Goal: Transaction & Acquisition: Book appointment/travel/reservation

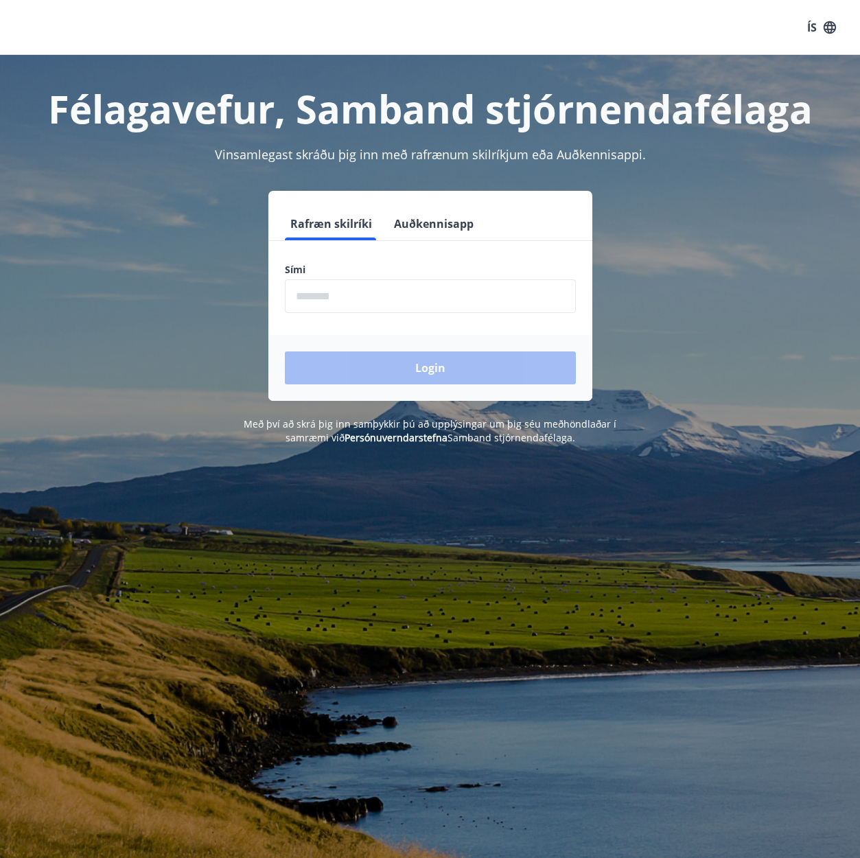
click at [315, 291] on input "phone" at bounding box center [430, 296] width 291 height 34
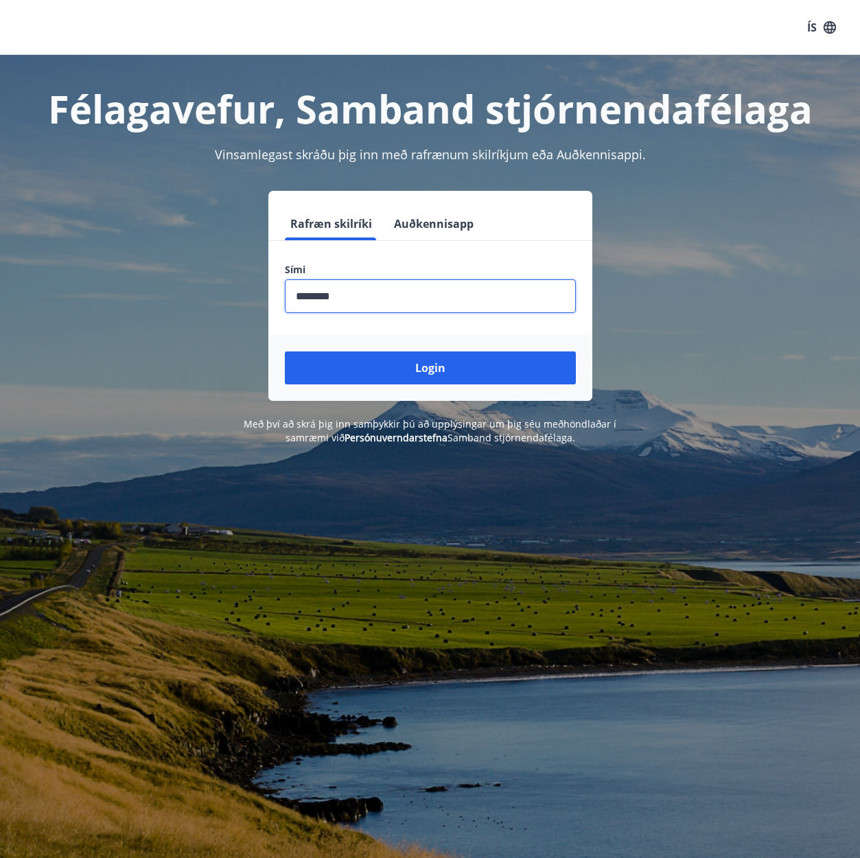
type input "********"
click at [430, 368] on button "Login" at bounding box center [430, 367] width 291 height 33
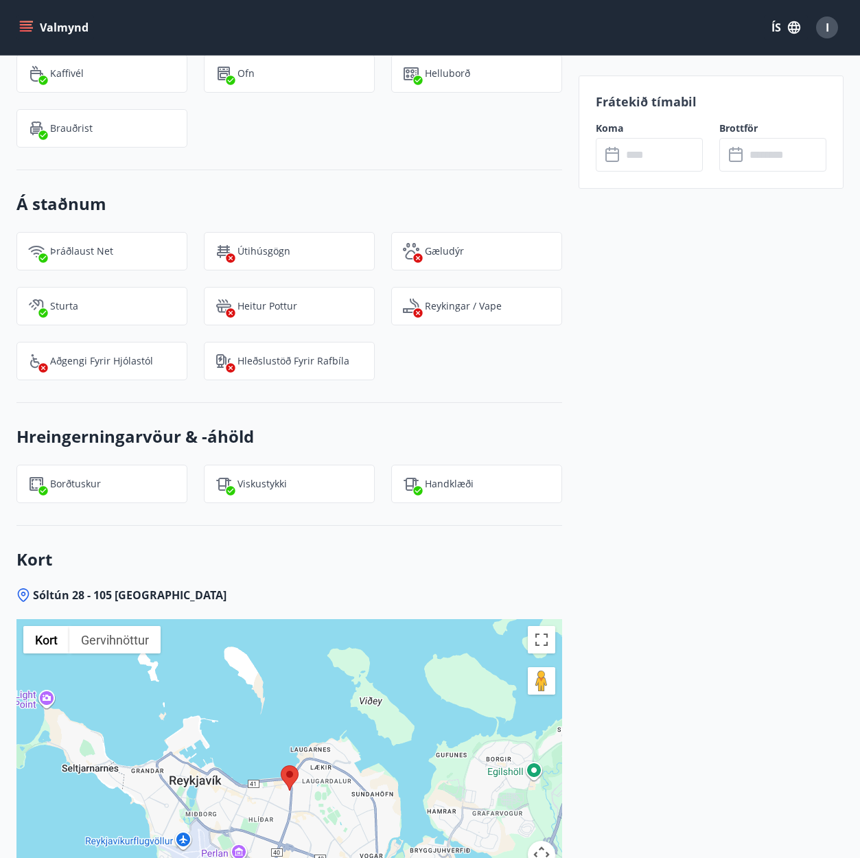
scroll to position [1479, 0]
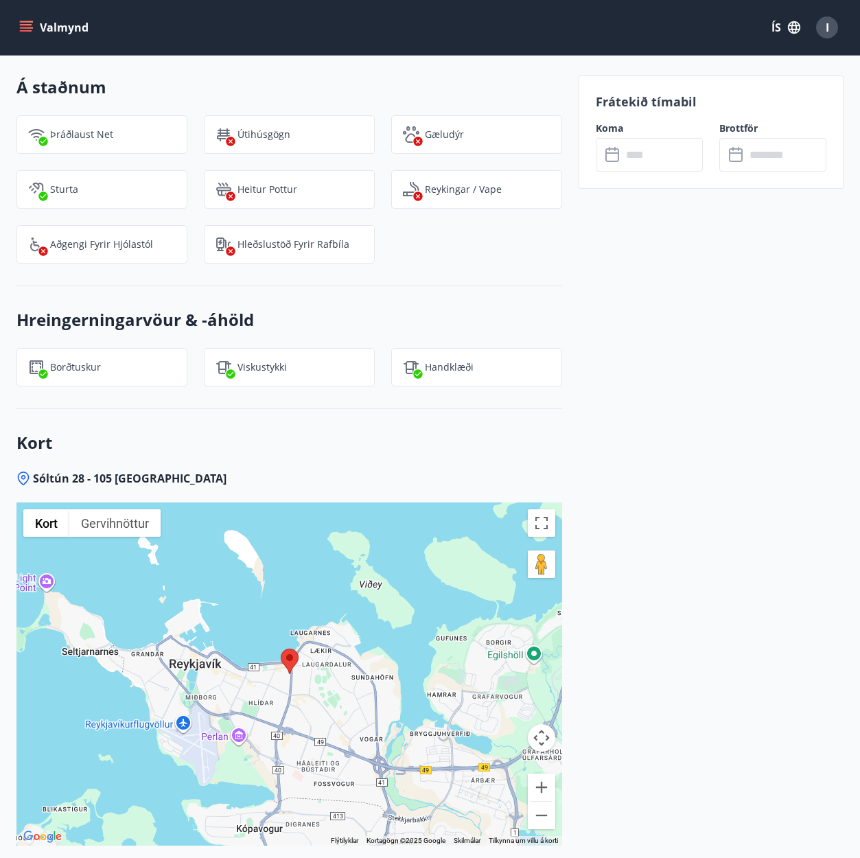
click at [633, 160] on input "text" at bounding box center [662, 155] width 81 height 34
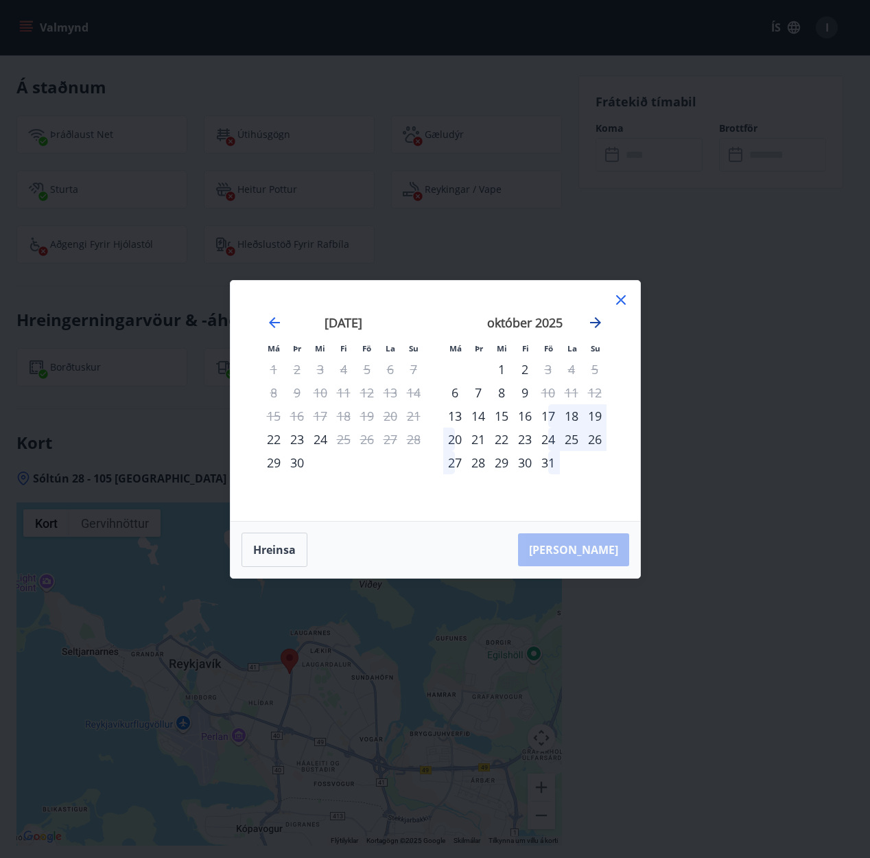
click at [600, 319] on icon "Move forward to switch to the next month." at bounding box center [595, 322] width 16 height 16
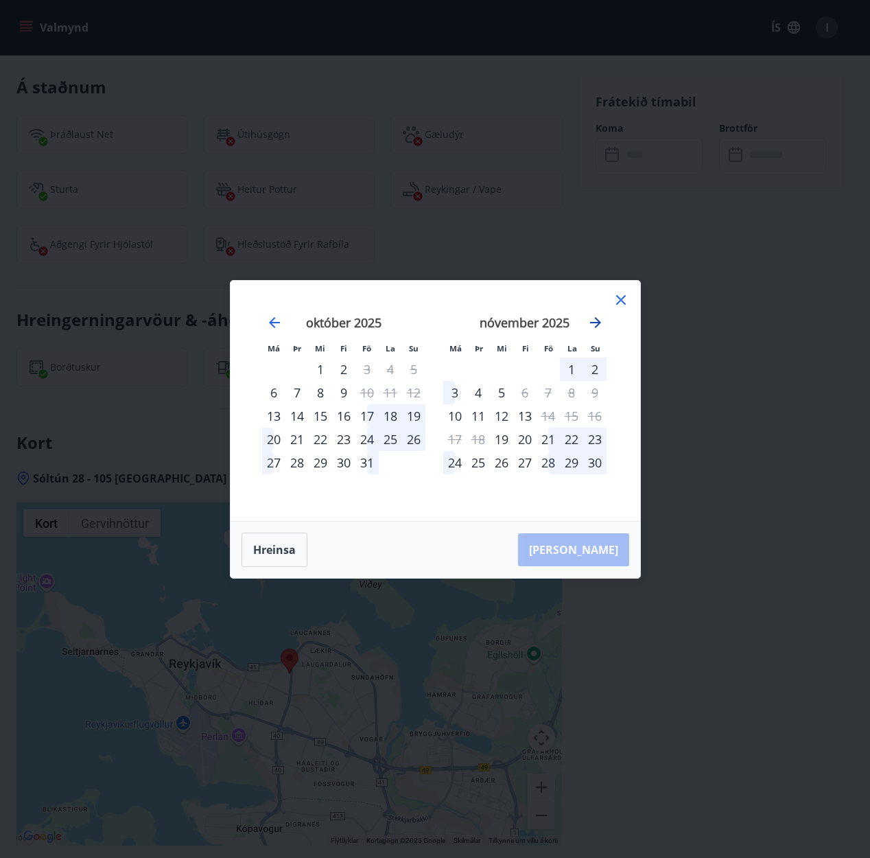
click at [599, 319] on icon "Move forward to switch to the next month." at bounding box center [595, 322] width 16 height 16
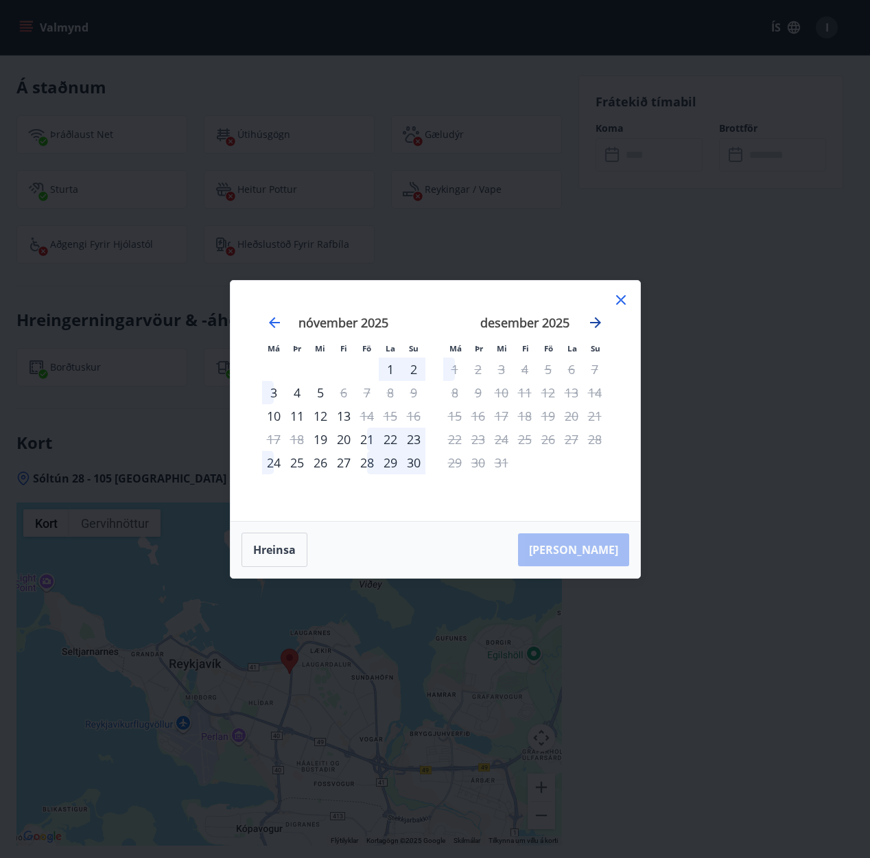
click at [599, 320] on icon "Move forward to switch to the next month." at bounding box center [595, 322] width 16 height 16
click at [619, 297] on icon at bounding box center [621, 300] width 10 height 10
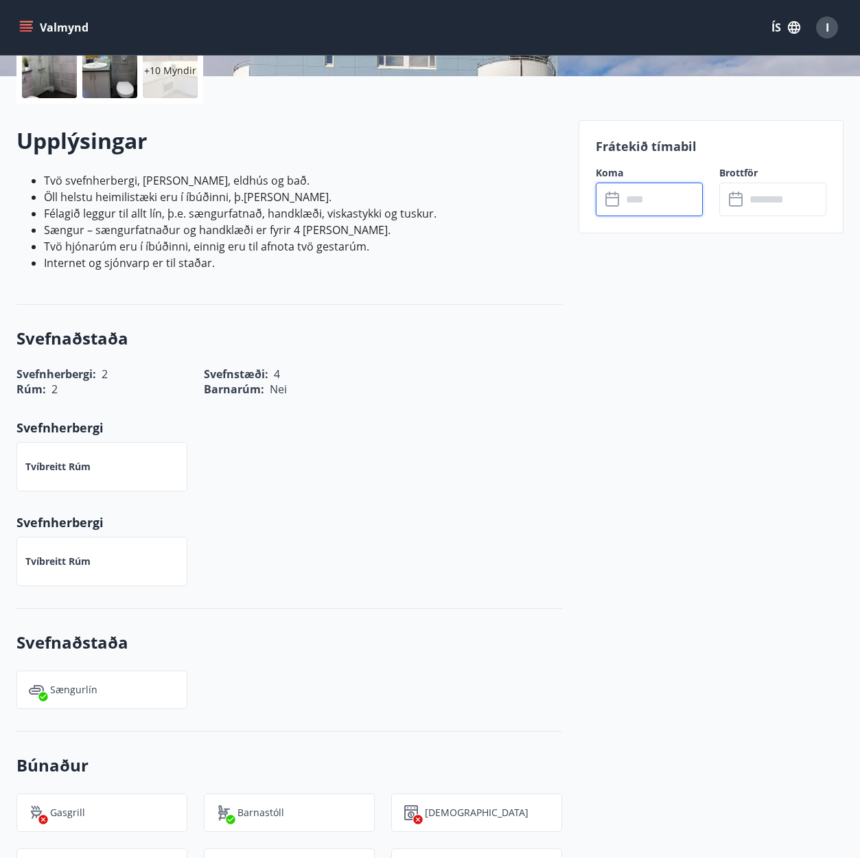
scroll to position [0, 0]
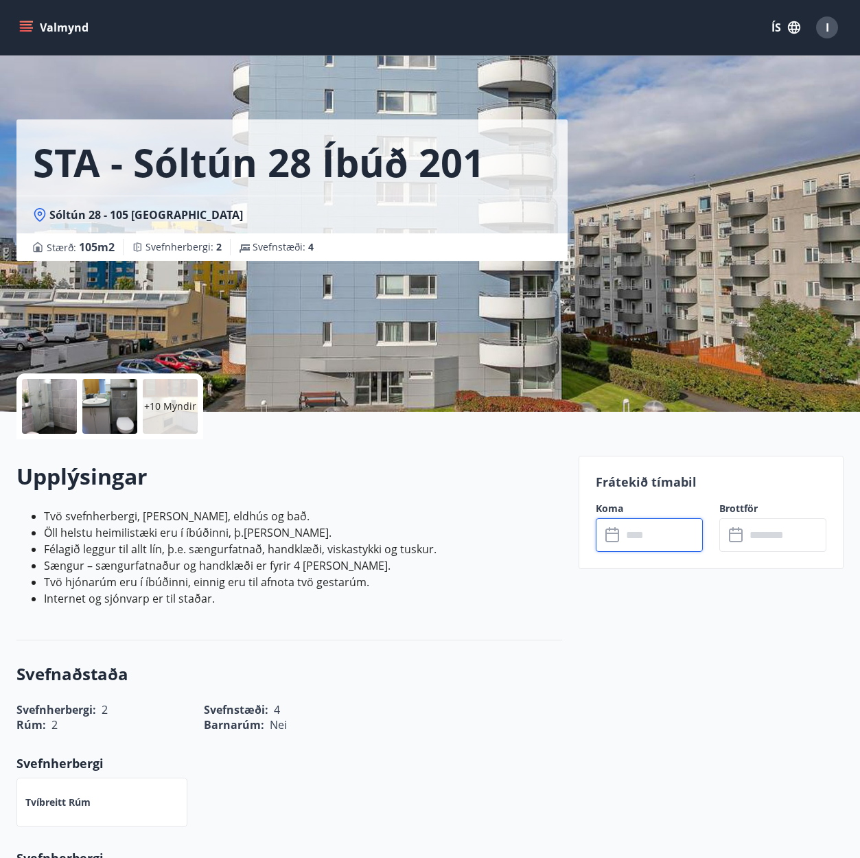
click at [49, 29] on button "Valmynd" at bounding box center [55, 27] width 78 height 25
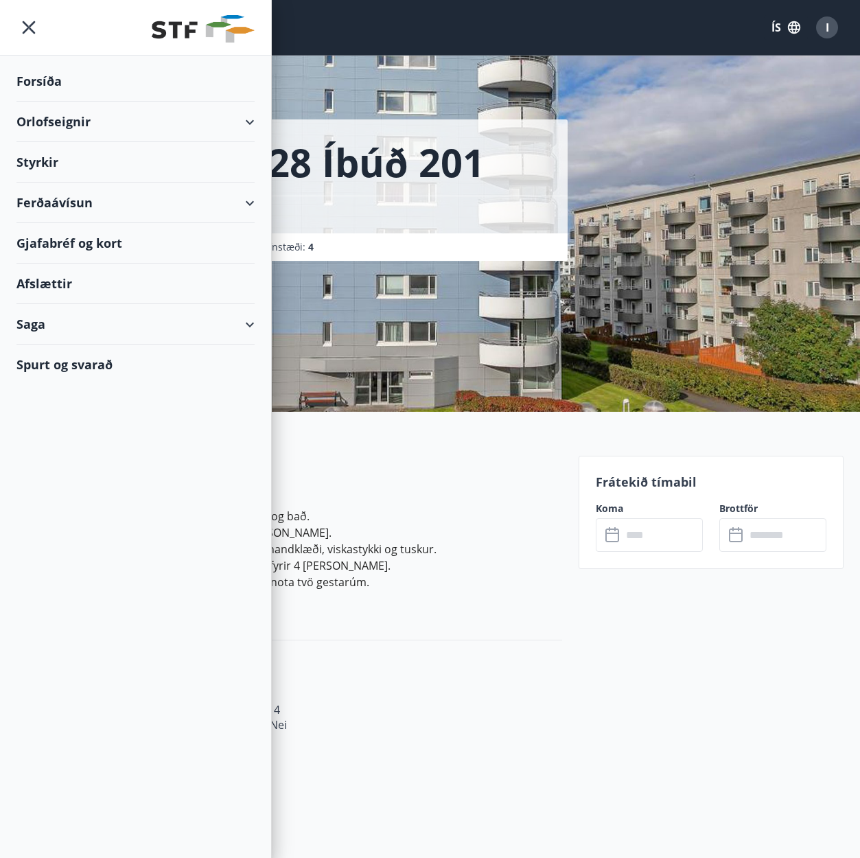
click at [51, 126] on div "Orlofseignir" at bounding box center [135, 122] width 238 height 40
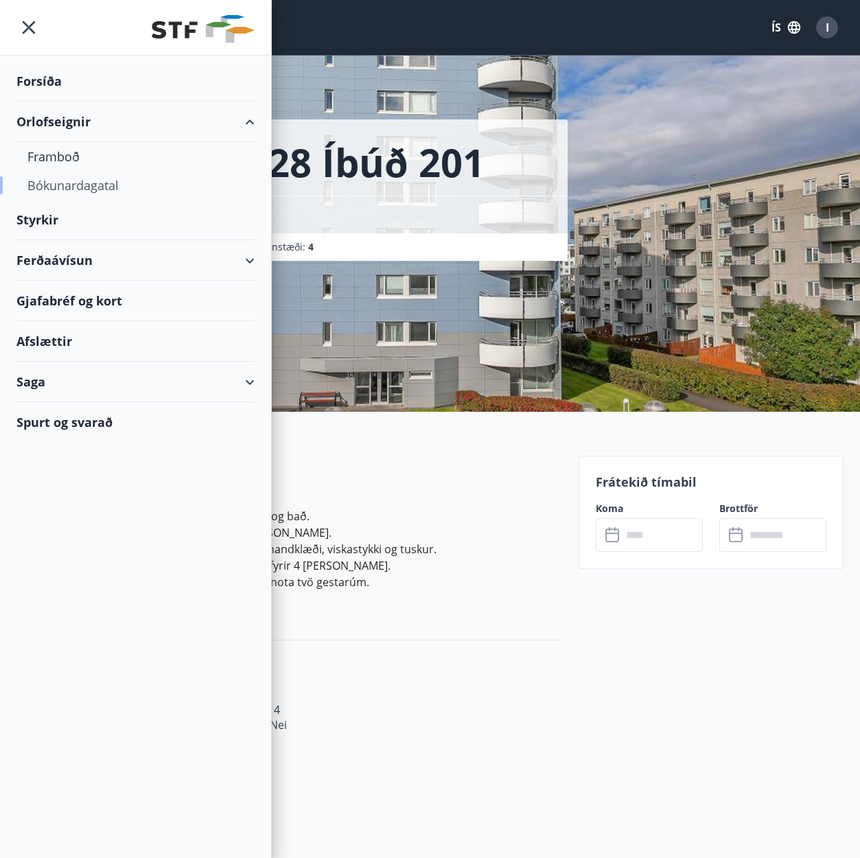
click at [58, 187] on div "Bókunardagatal" at bounding box center [135, 185] width 216 height 29
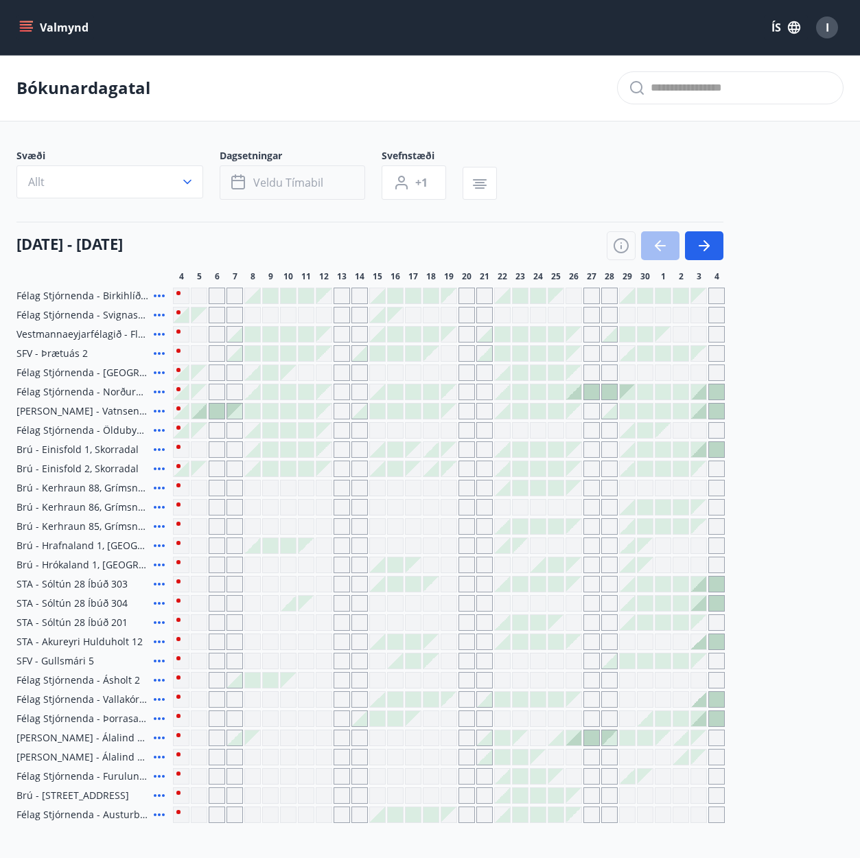
click at [275, 188] on span "Veldu tímabil" at bounding box center [288, 182] width 70 height 15
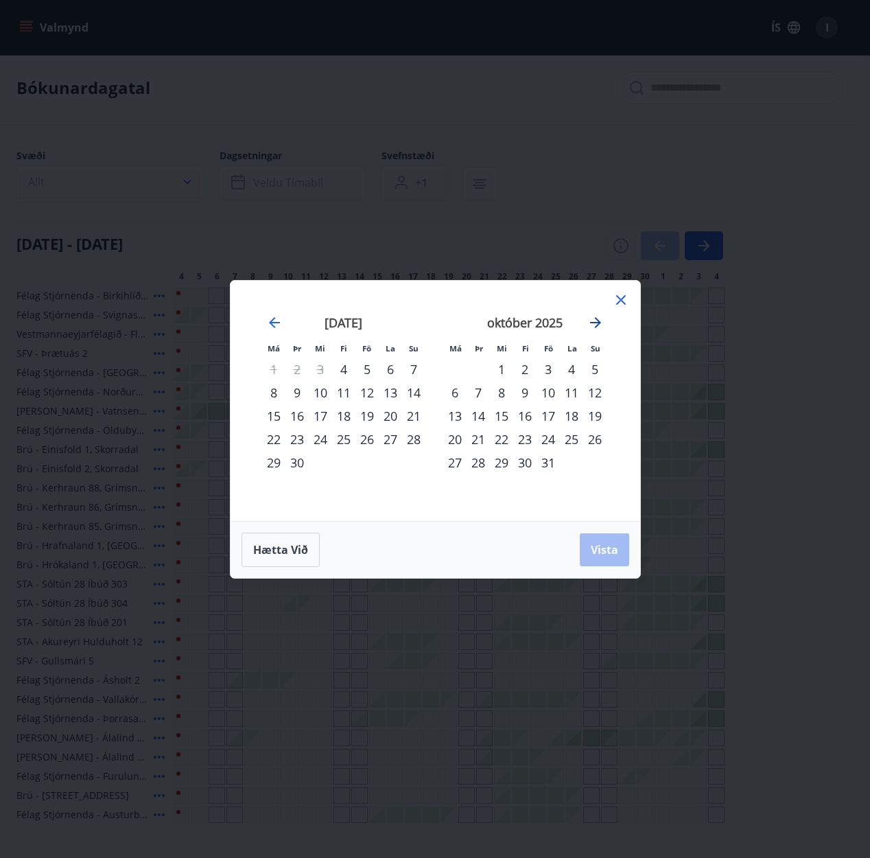
click at [594, 323] on icon "Move forward to switch to the next month." at bounding box center [595, 322] width 16 height 16
click at [594, 324] on icon "Move forward to switch to the next month." at bounding box center [595, 322] width 16 height 16
click at [524, 394] on div "11" at bounding box center [524, 392] width 23 height 23
click at [455, 417] on div "15" at bounding box center [454, 415] width 23 height 23
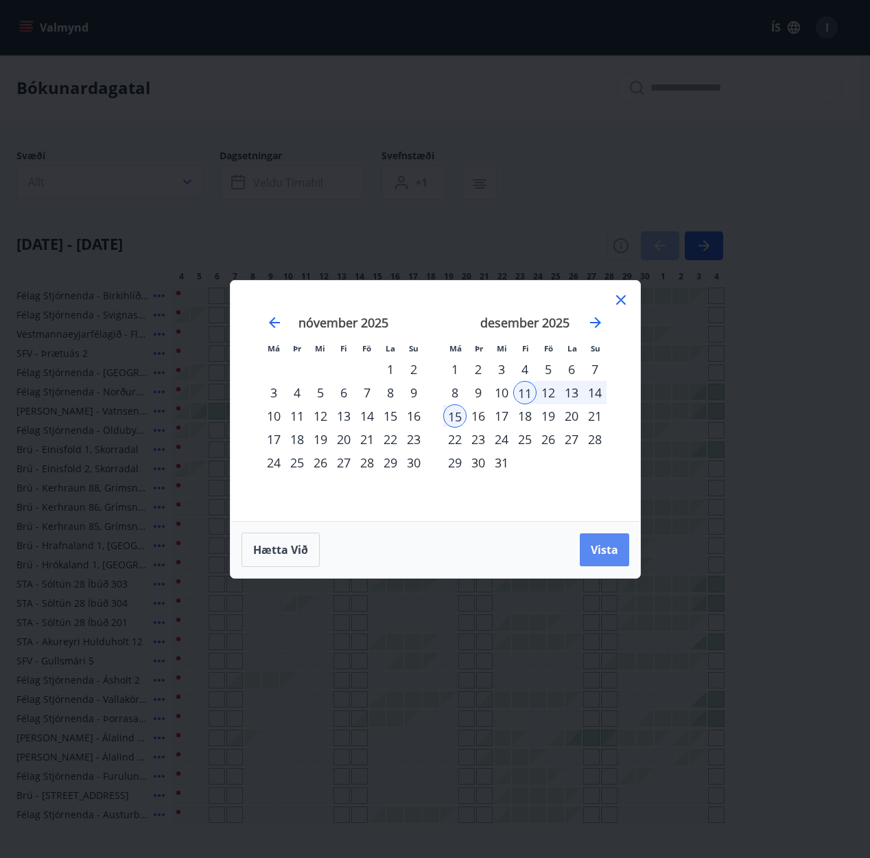
click at [598, 548] on span "Vista" at bounding box center [604, 549] width 27 height 15
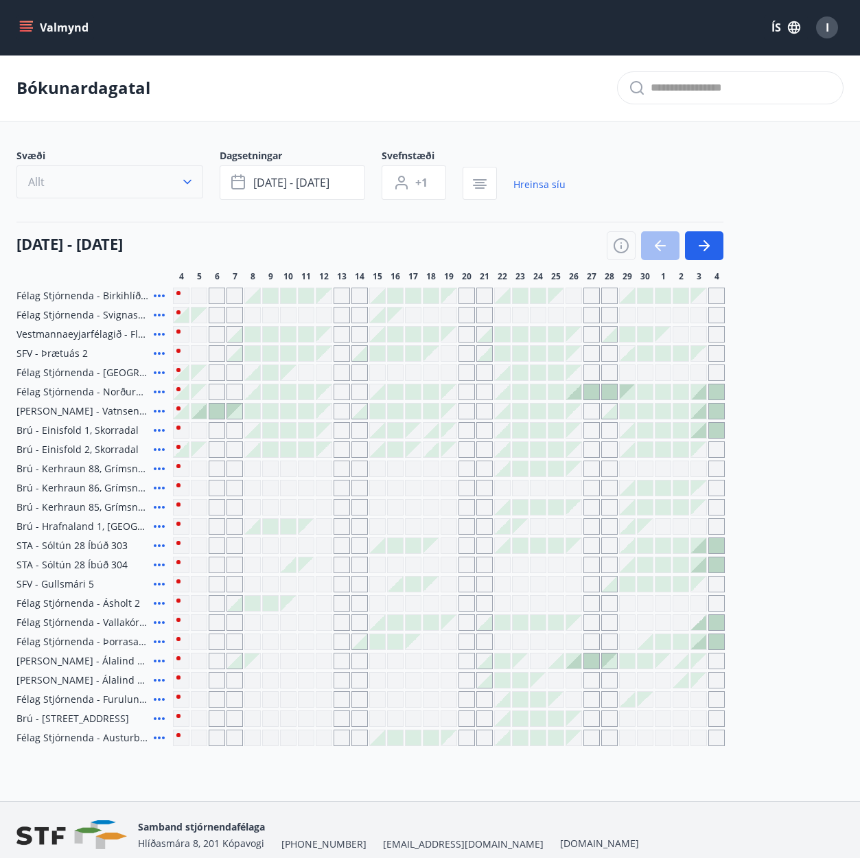
click at [191, 182] on icon "button" at bounding box center [187, 182] width 14 height 14
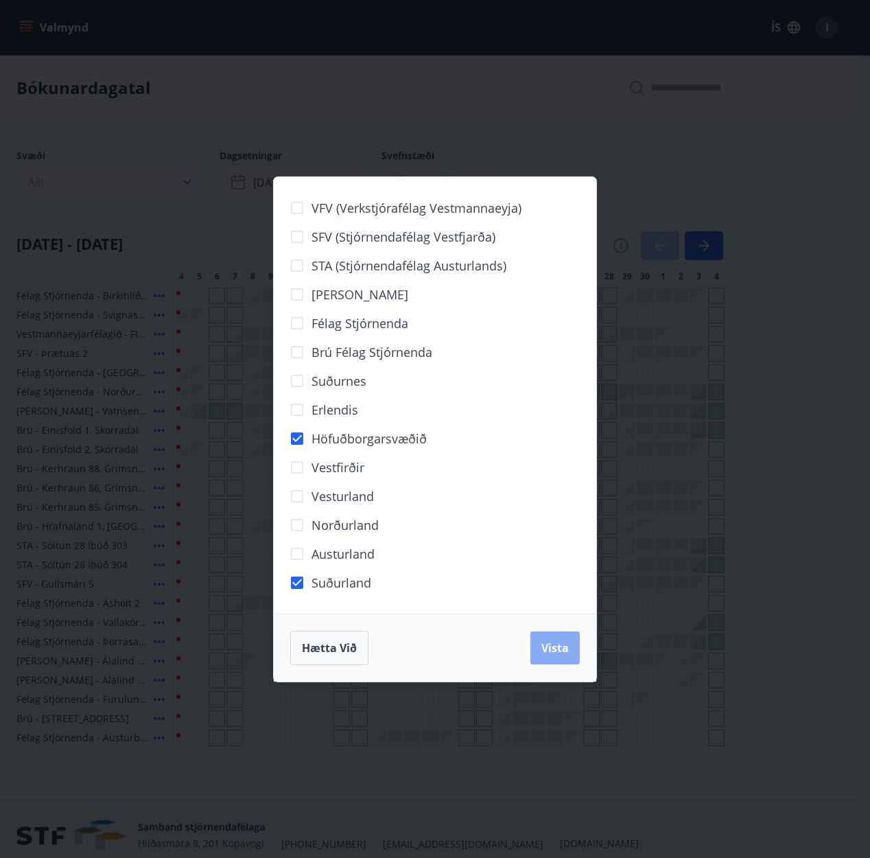
click at [546, 648] on span "Vista" at bounding box center [554, 647] width 27 height 15
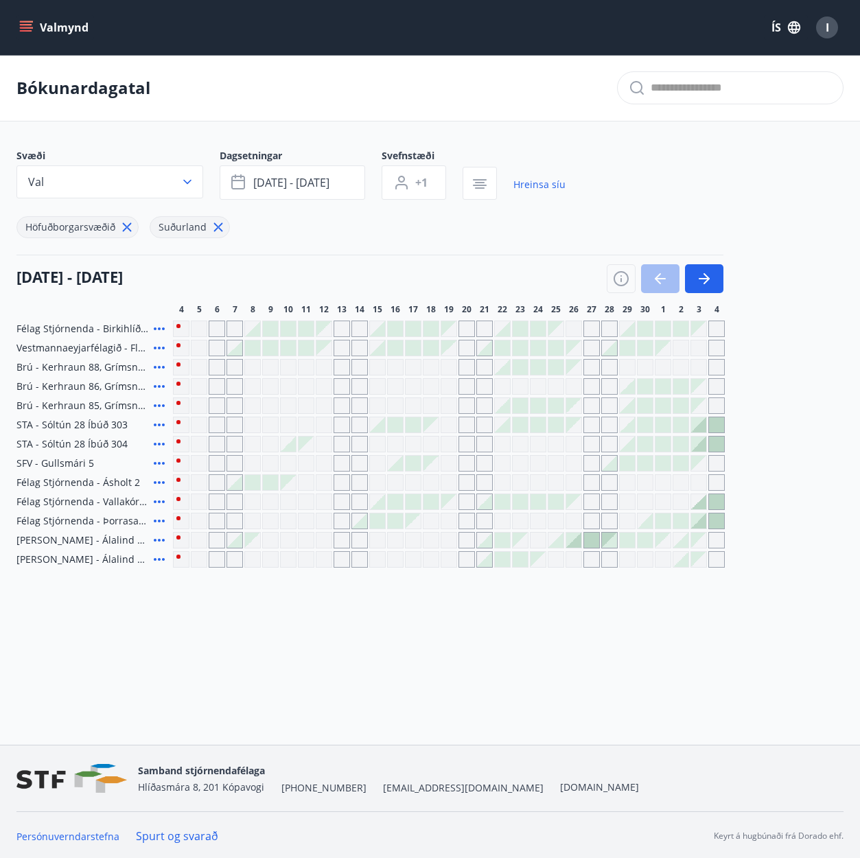
click at [314, 500] on div "Gráir dagar eru ekki bókanlegir" at bounding box center [306, 501] width 16 height 16
click at [396, 505] on div at bounding box center [395, 501] width 15 height 15
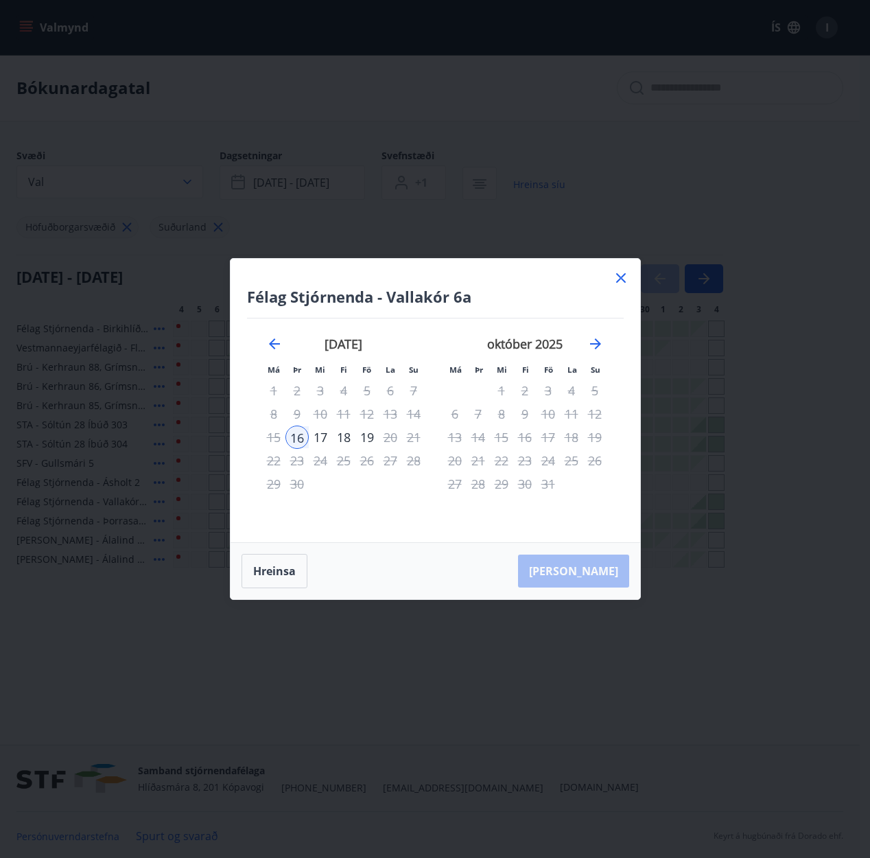
click at [624, 277] on icon at bounding box center [621, 278] width 16 height 16
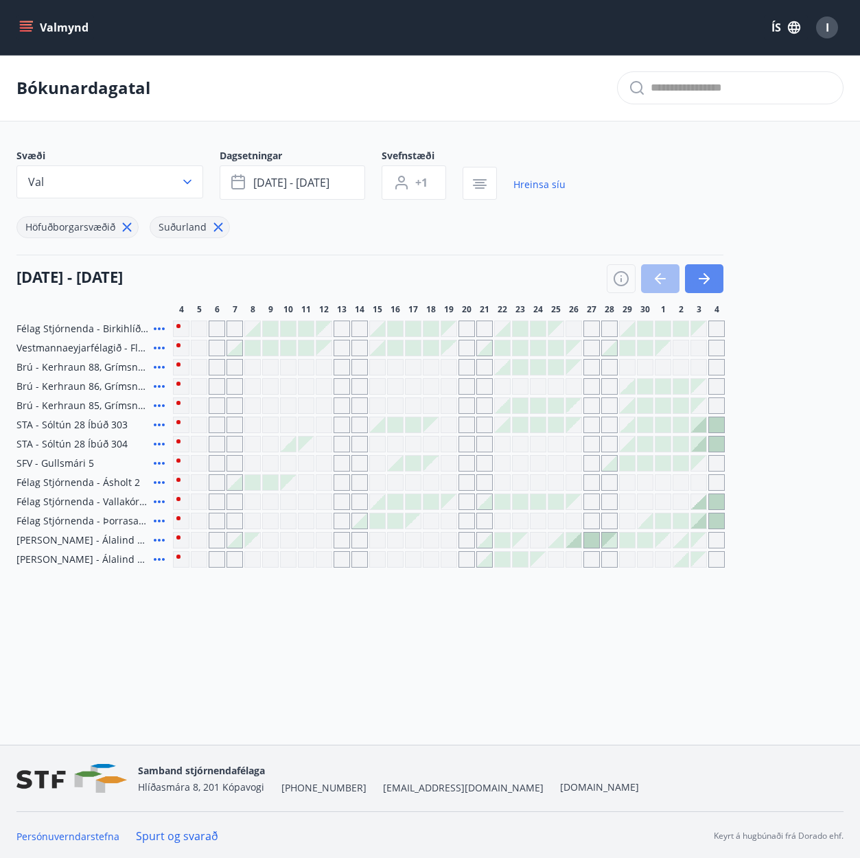
click at [711, 281] on icon "button" at bounding box center [704, 278] width 16 height 16
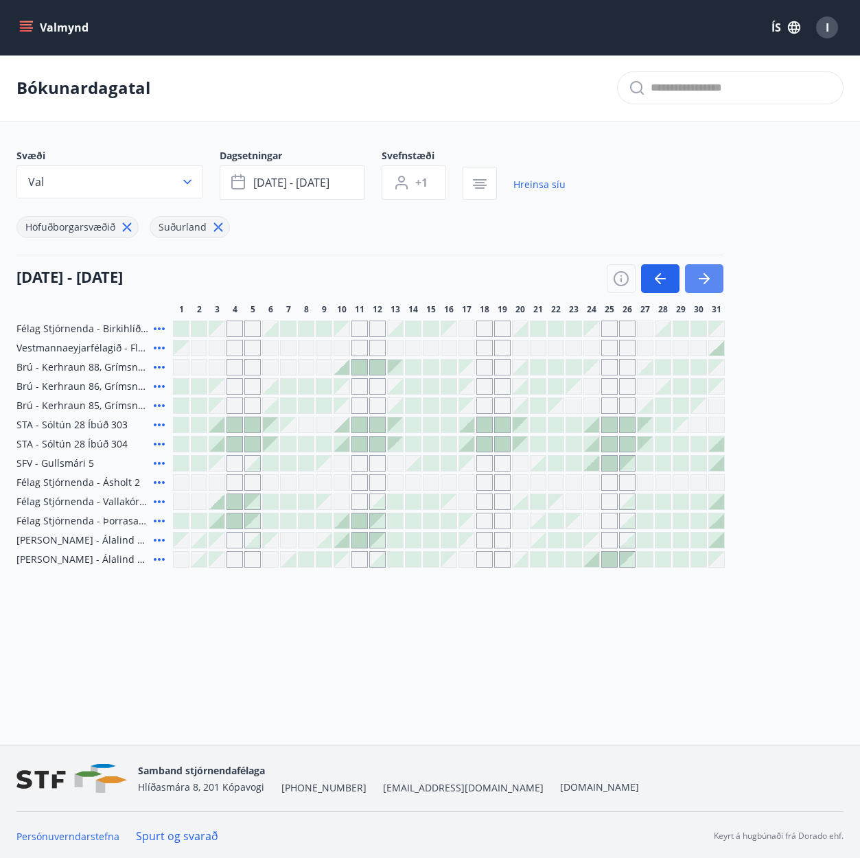
click at [711, 281] on icon "button" at bounding box center [704, 278] width 16 height 16
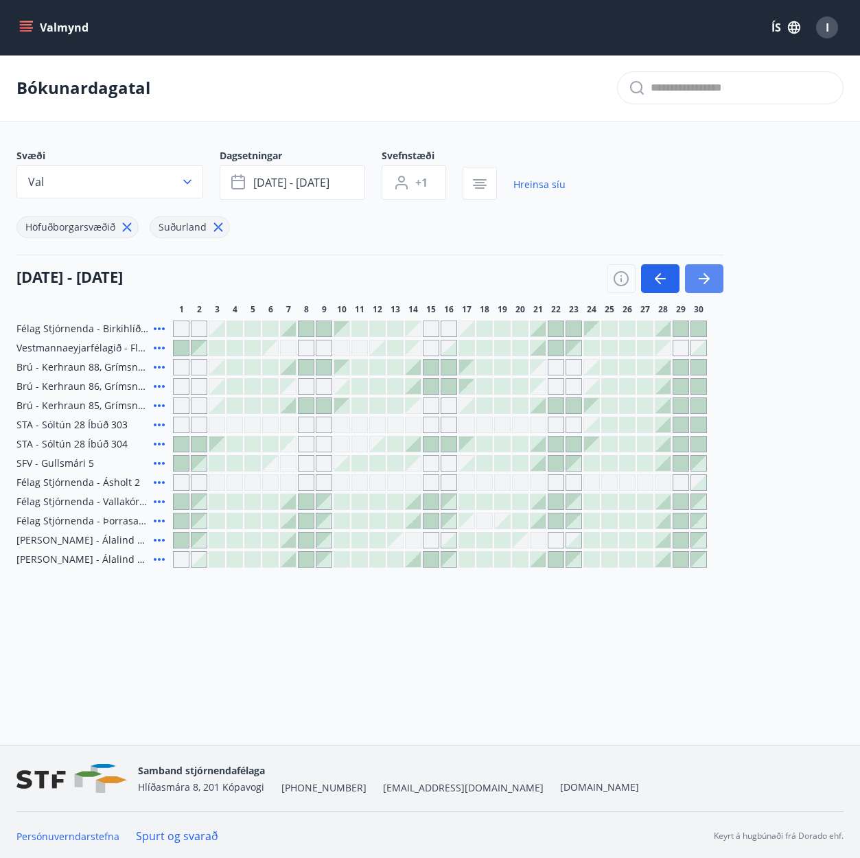
click at [711, 281] on icon "button" at bounding box center [704, 278] width 16 height 16
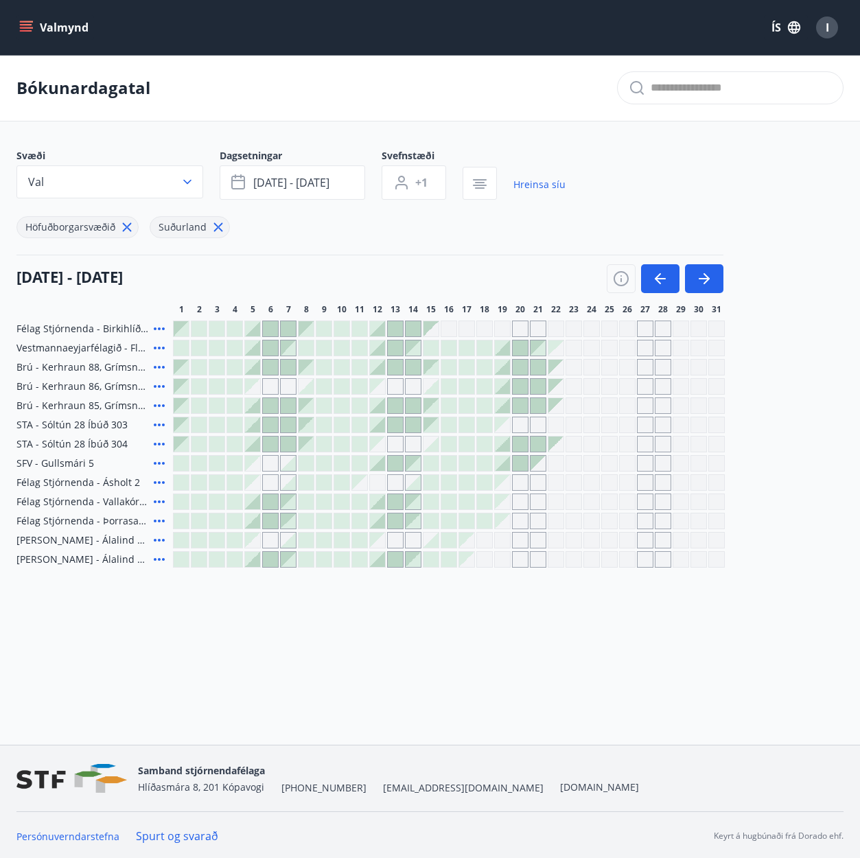
click at [398, 388] on div "Gráir dagar eru ekki bókanlegir" at bounding box center [395, 386] width 16 height 16
click at [411, 373] on div "Félag Stjórnenda - Birkihlíð, Brekkuheiði Vestmannaeyjarfélagið - Flúðir Brú - …" at bounding box center [429, 443] width 827 height 247
click at [413, 367] on div at bounding box center [413, 367] width 15 height 15
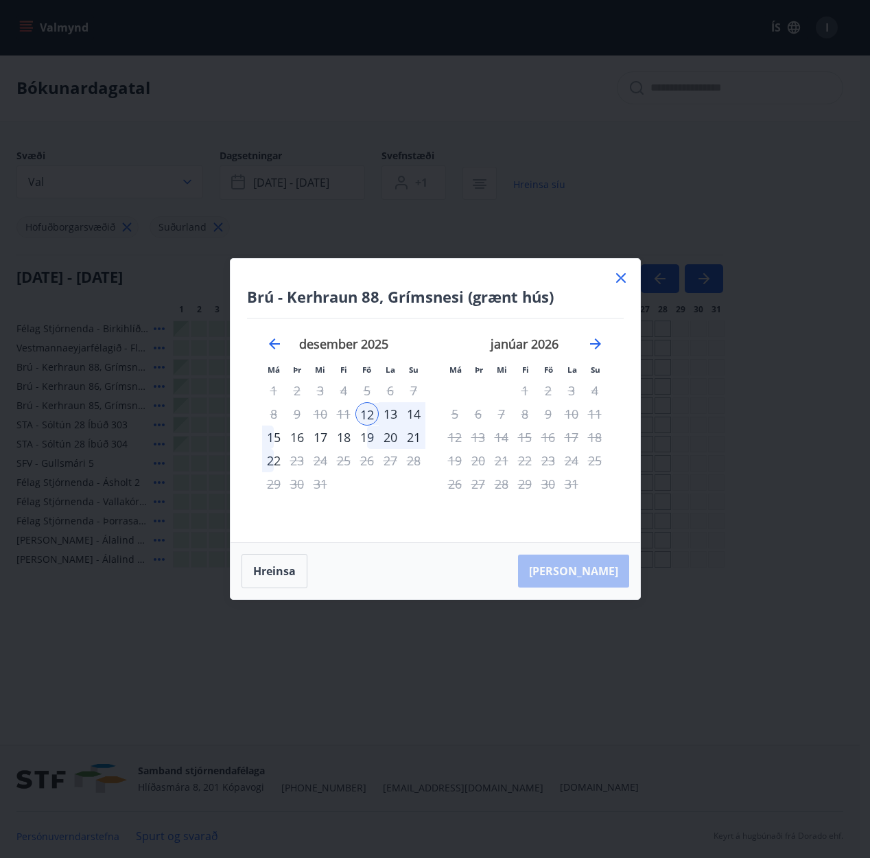
click at [625, 277] on icon at bounding box center [621, 278] width 16 height 16
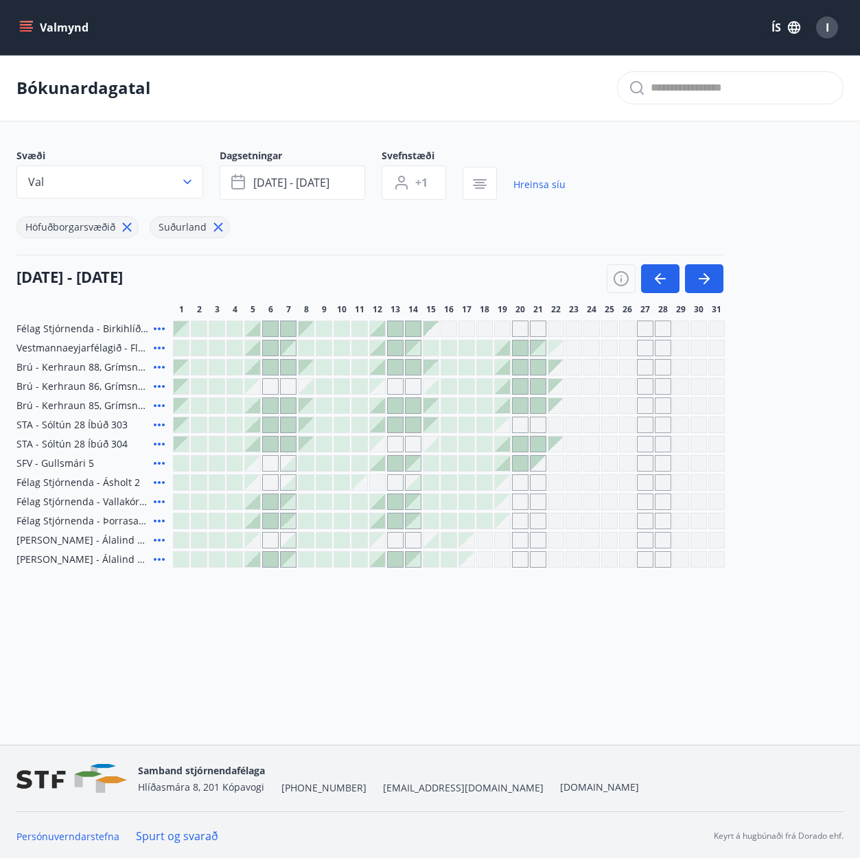
drag, startPoint x: 12, startPoint y: 697, endPoint x: 235, endPoint y: 425, distance: 351.1
click at [235, 425] on div at bounding box center [234, 424] width 15 height 15
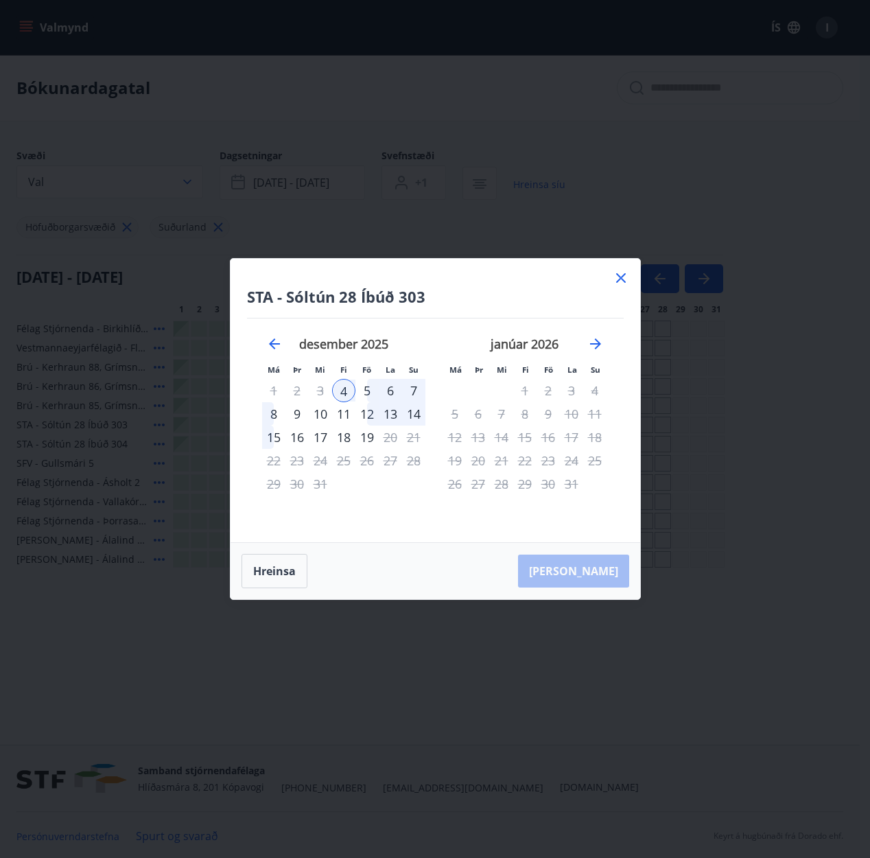
click at [618, 278] on icon at bounding box center [621, 278] width 16 height 16
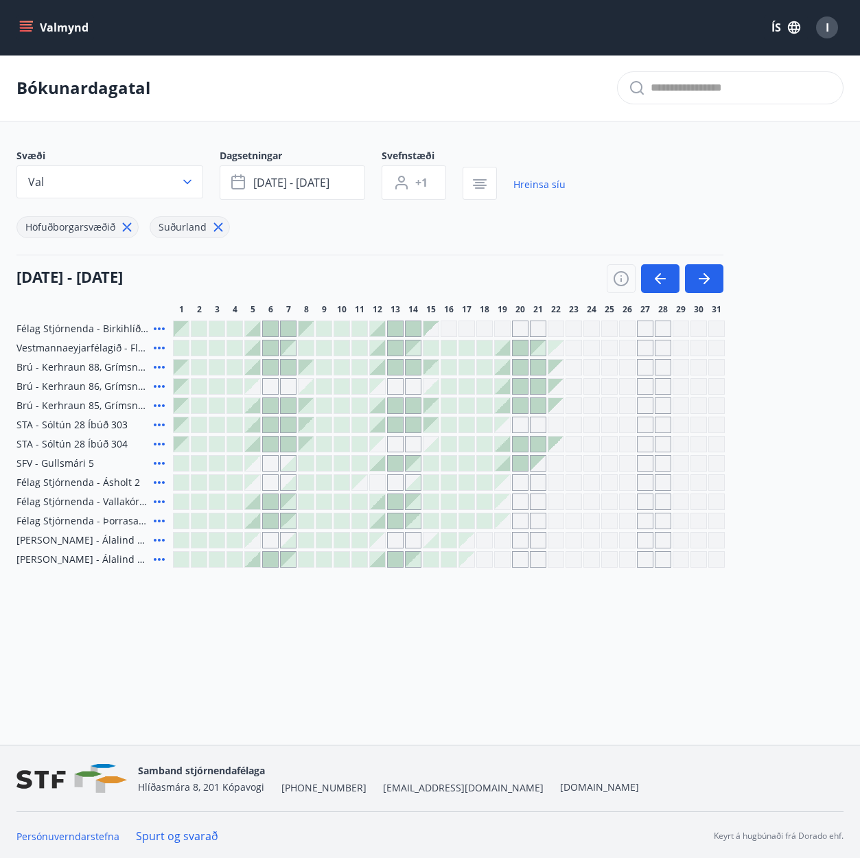
click at [255, 428] on div at bounding box center [252, 424] width 15 height 15
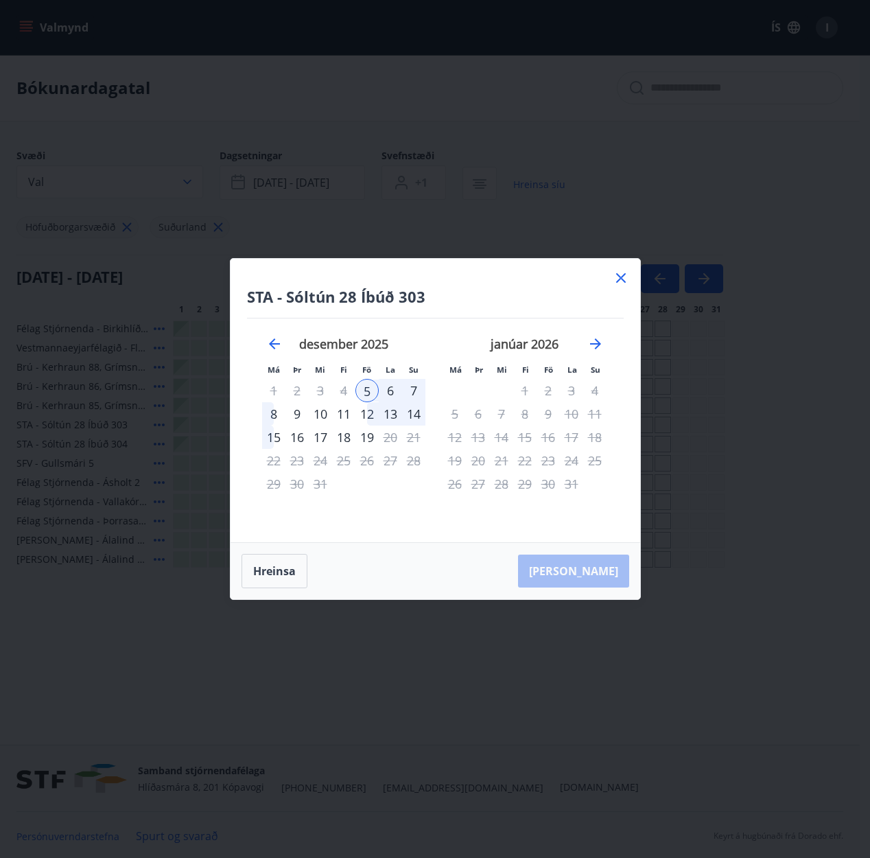
click at [372, 416] on div "12" at bounding box center [366, 413] width 23 height 23
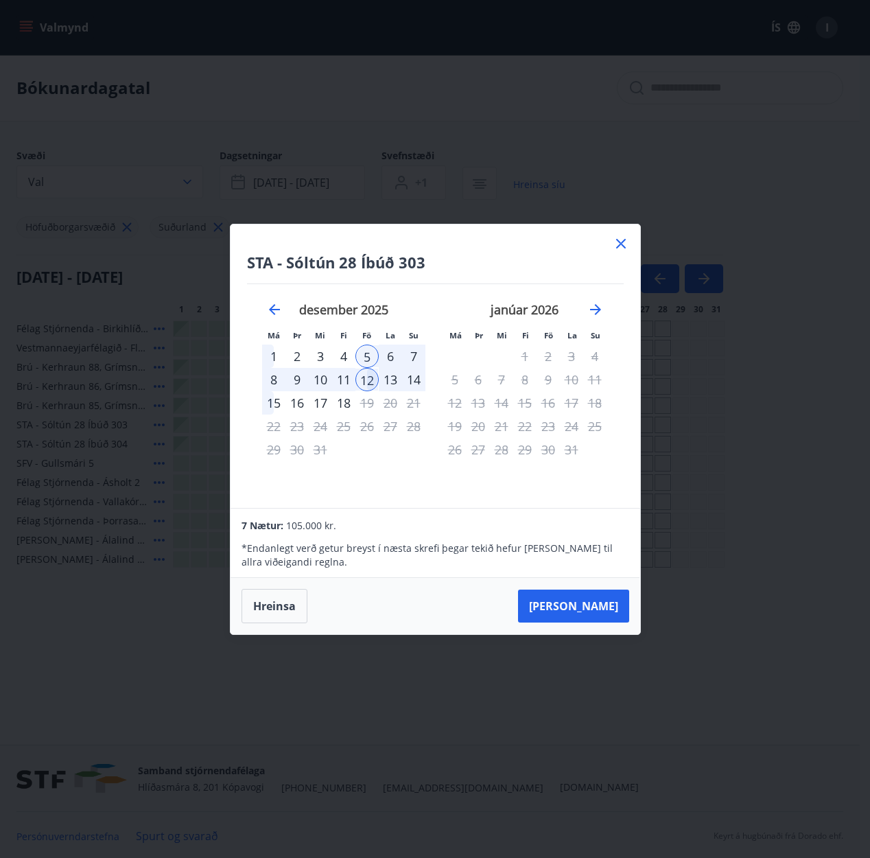
click at [273, 404] on div "15" at bounding box center [273, 402] width 23 height 23
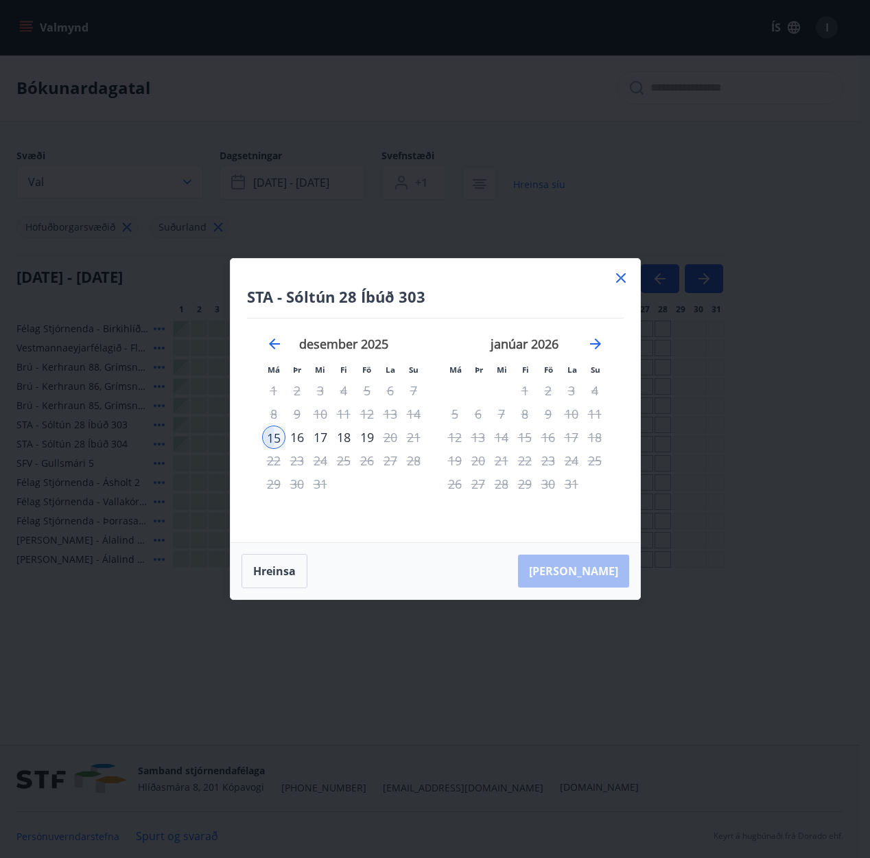
click at [594, 570] on div "Hreinsa Taka Frá" at bounding box center [436, 571] width 410 height 56
click at [275, 572] on button "Hreinsa" at bounding box center [275, 571] width 66 height 34
click at [374, 415] on div "12" at bounding box center [366, 413] width 23 height 23
click at [386, 413] on div "13" at bounding box center [390, 413] width 23 height 23
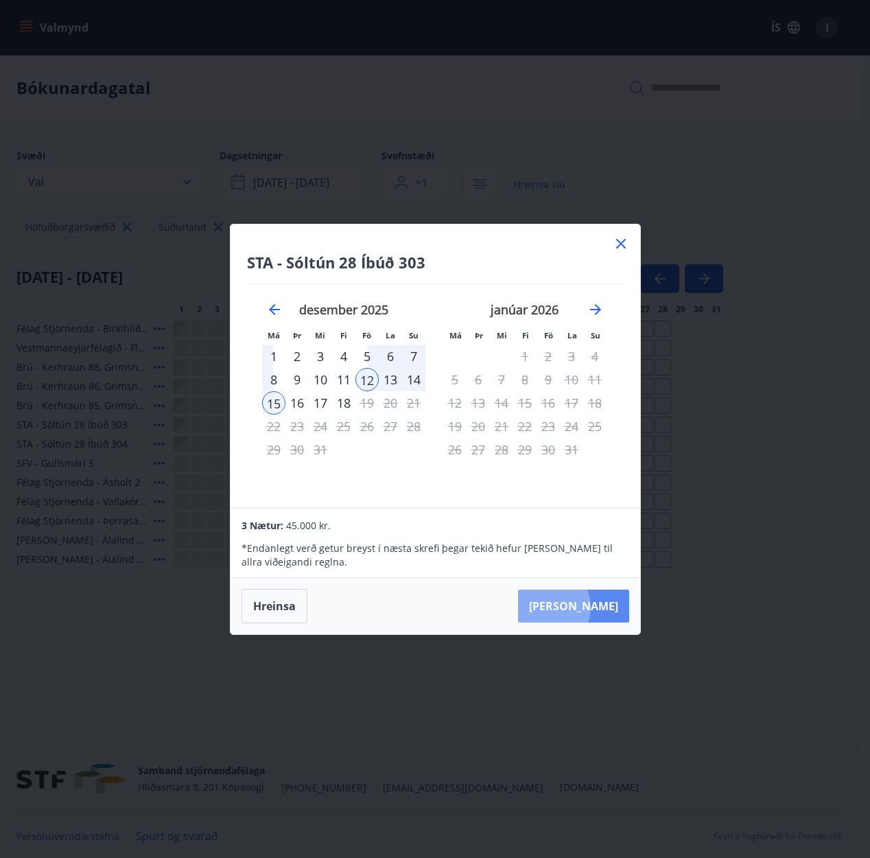
click at [591, 607] on button "[PERSON_NAME]" at bounding box center [573, 605] width 111 height 33
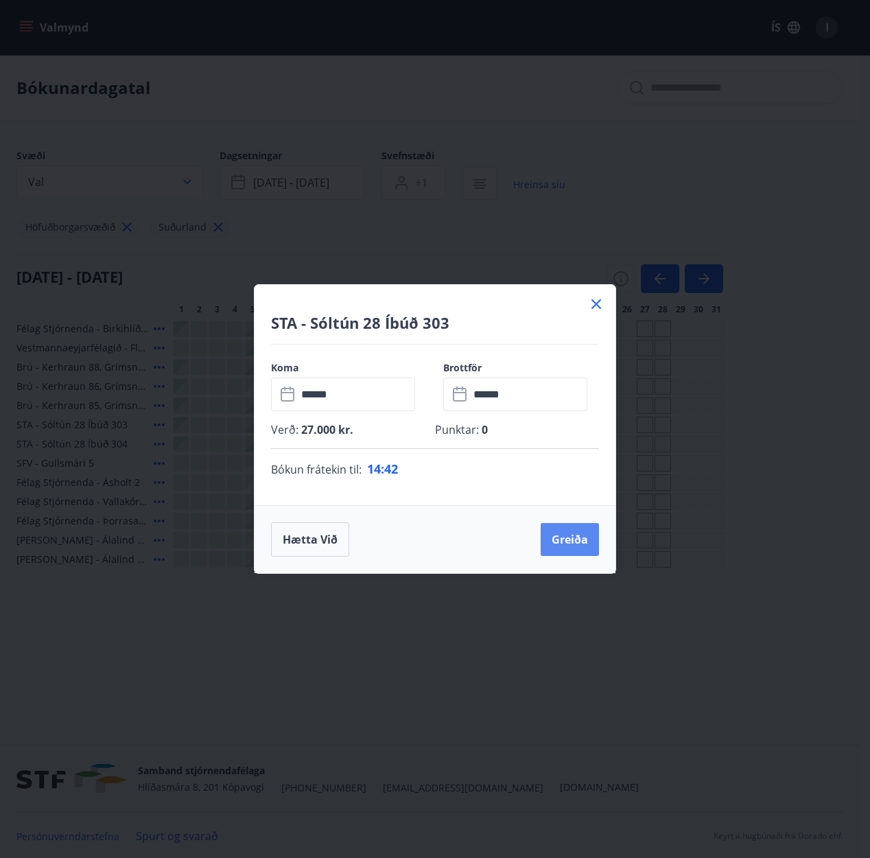
click at [572, 542] on button "Greiða" at bounding box center [570, 539] width 58 height 33
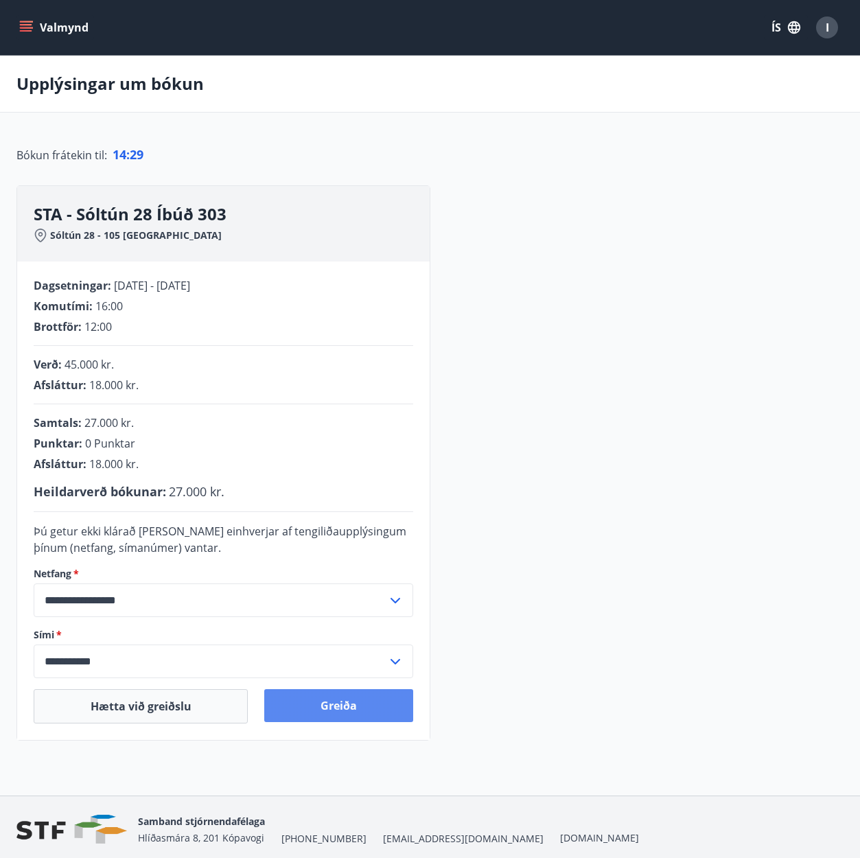
click at [341, 704] on button "Greiða" at bounding box center [338, 705] width 148 height 33
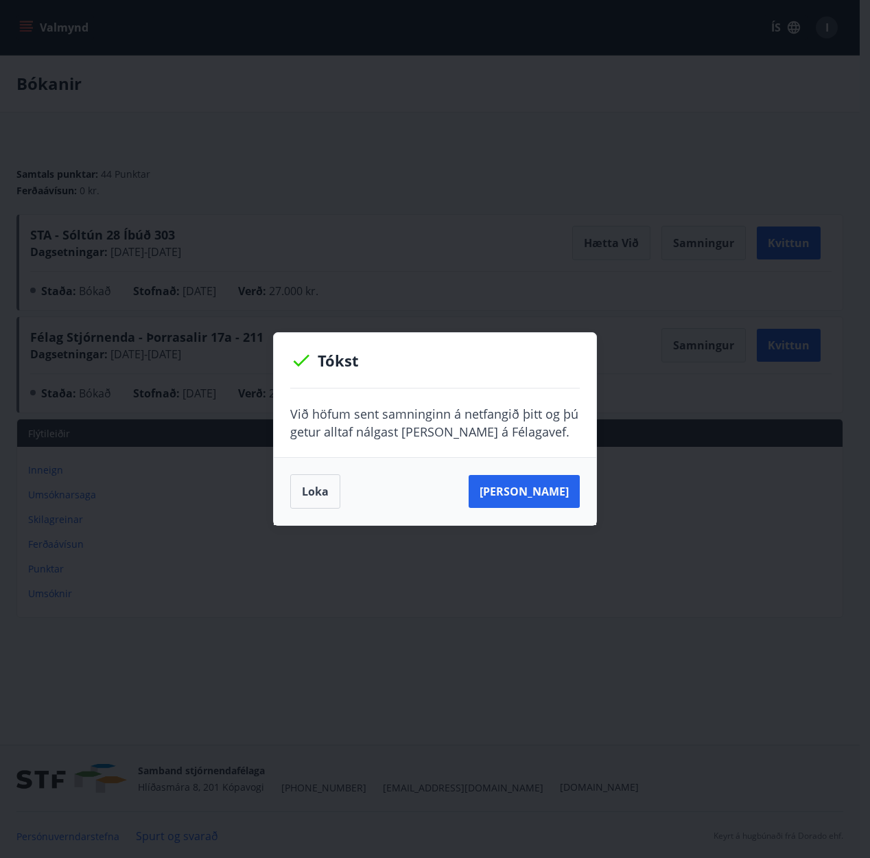
click at [312, 492] on button "Loka" at bounding box center [315, 491] width 50 height 34
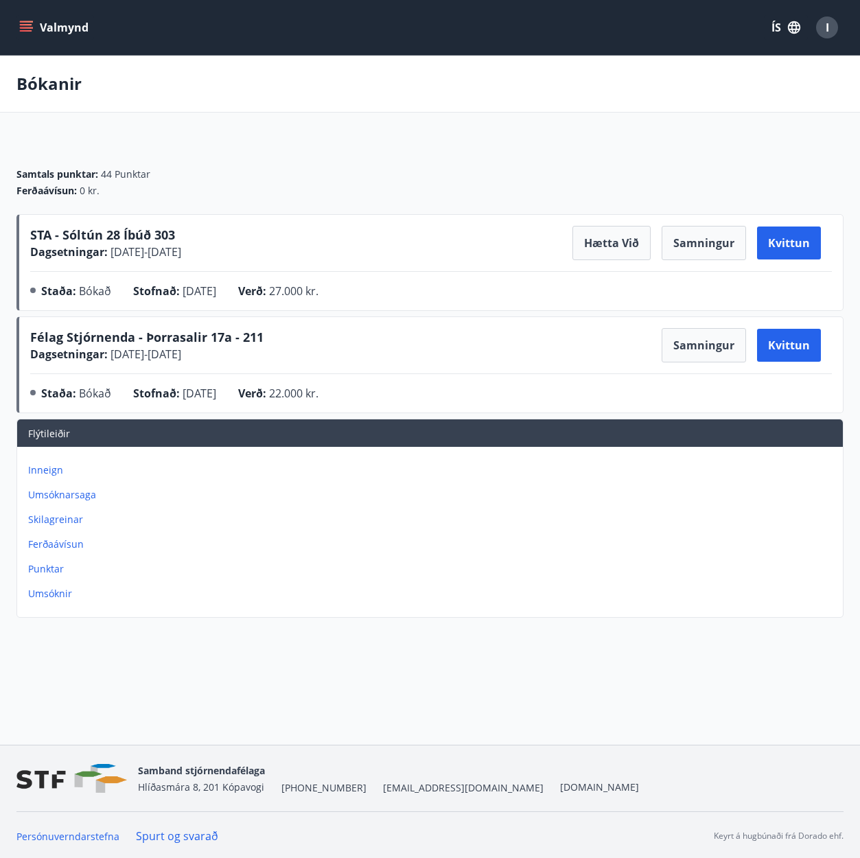
click at [27, 30] on icon "menu" at bounding box center [26, 30] width 12 height 1
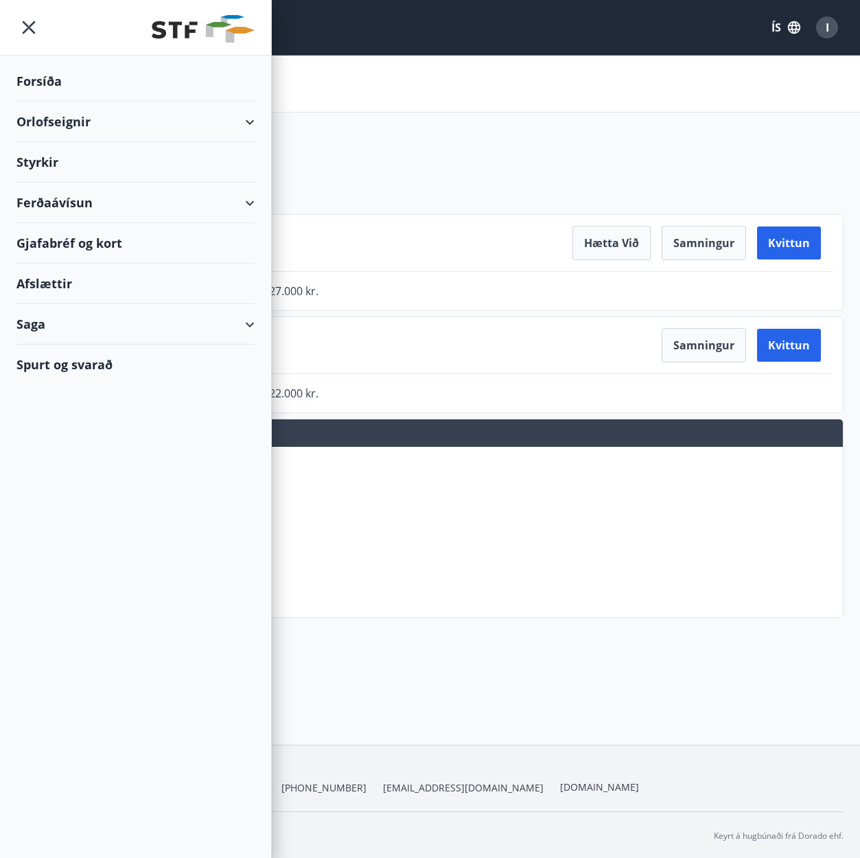
click at [107, 129] on div "Orlofseignir" at bounding box center [135, 122] width 238 height 40
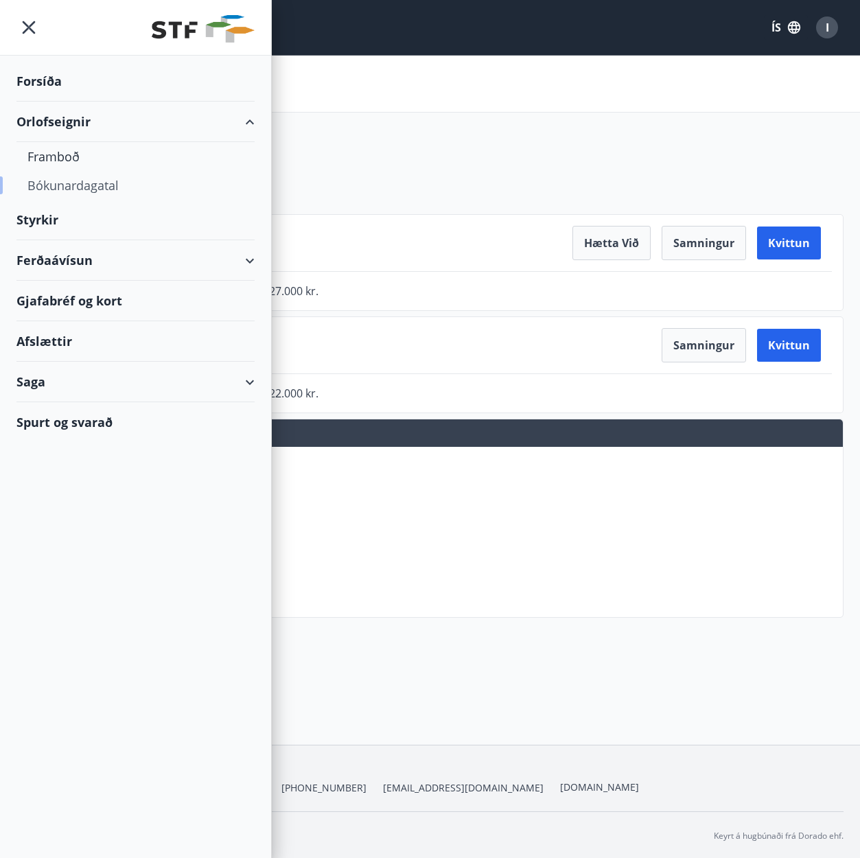
click at [73, 191] on div "Bókunardagatal" at bounding box center [135, 185] width 216 height 29
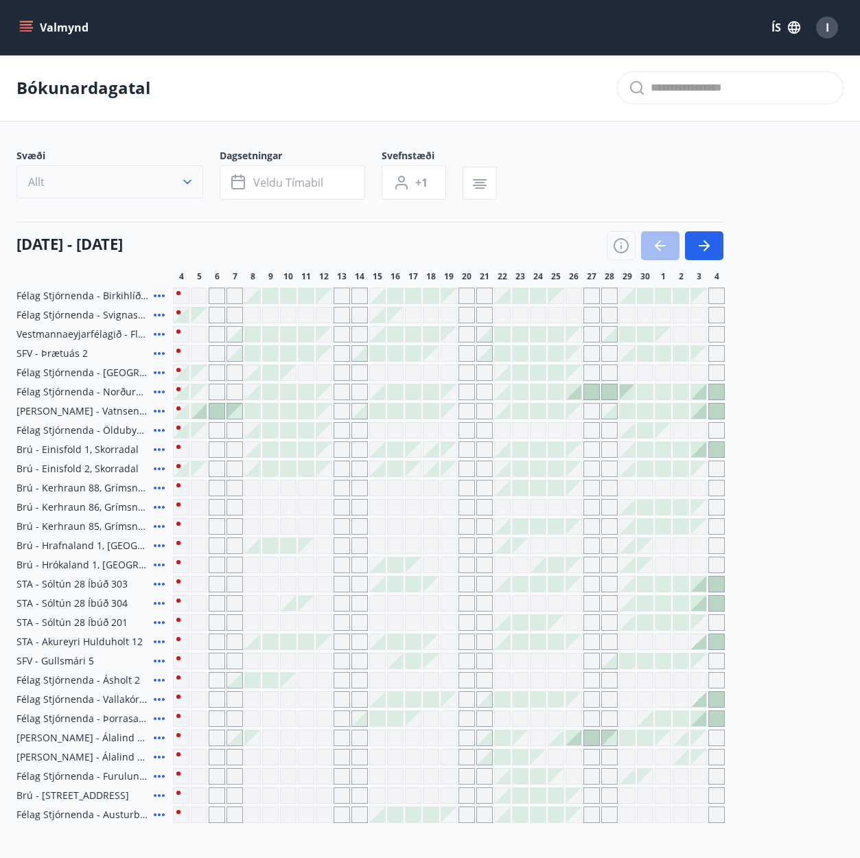
click at [196, 181] on button "Allt" at bounding box center [109, 181] width 187 height 33
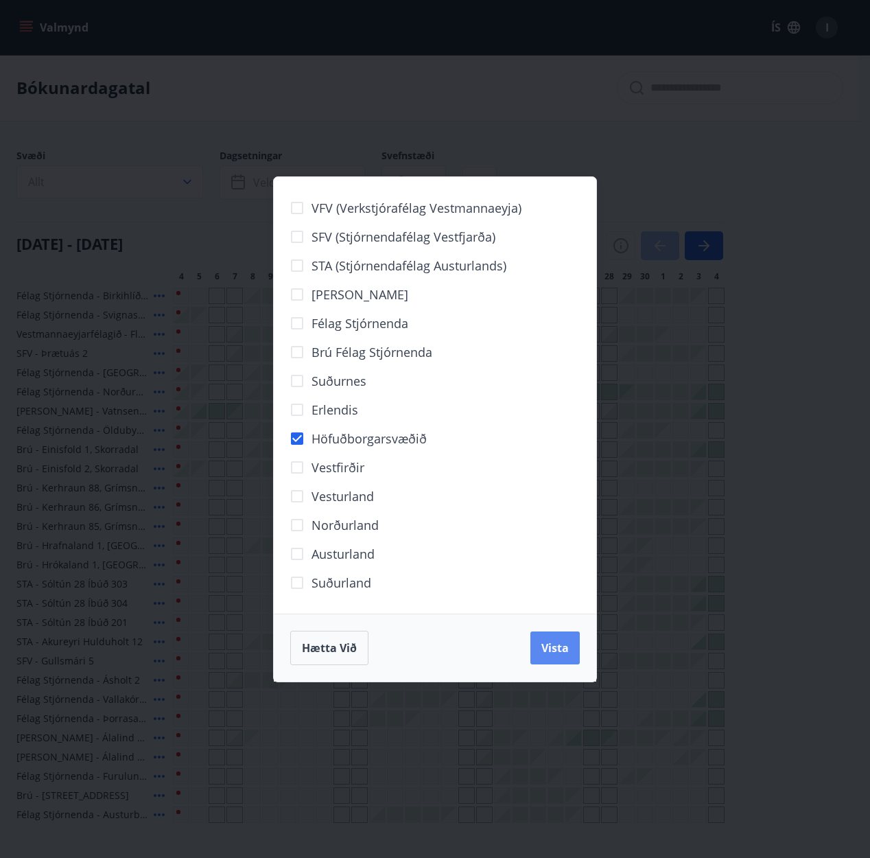
click at [557, 651] on span "Vista" at bounding box center [554, 647] width 27 height 15
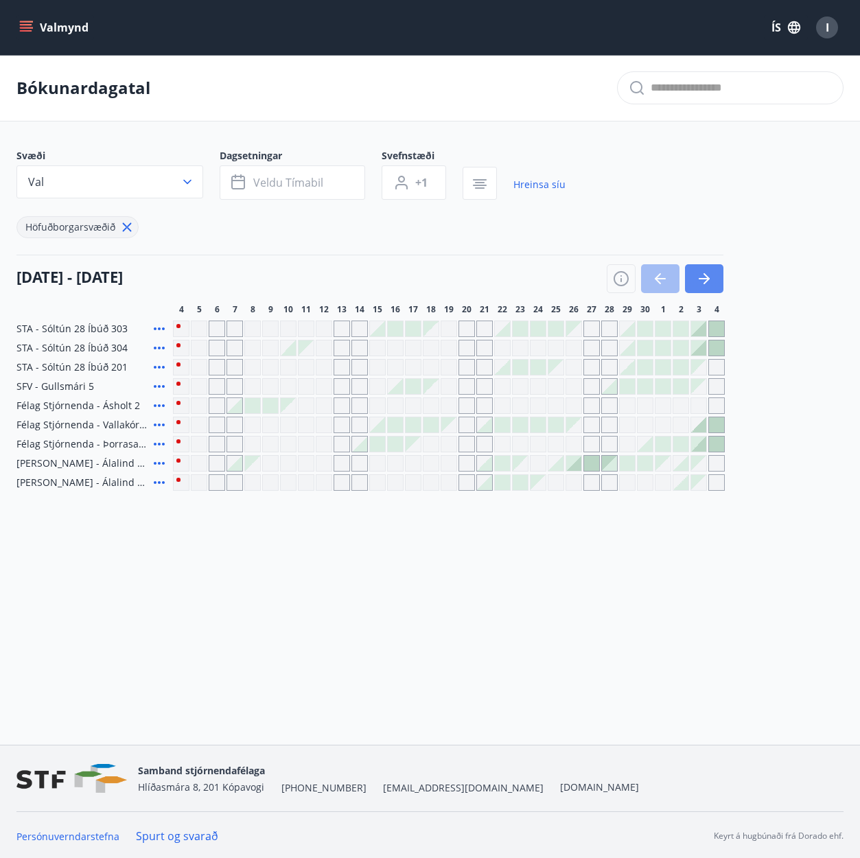
click at [696, 279] on icon "button" at bounding box center [704, 278] width 16 height 16
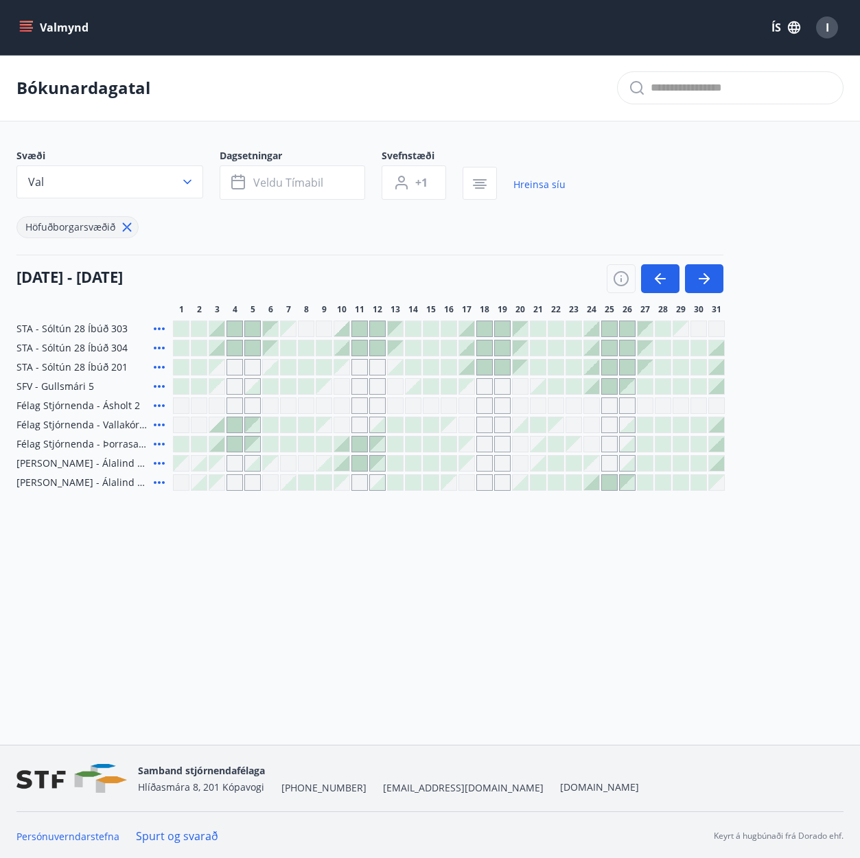
click at [346, 331] on div at bounding box center [341, 328] width 15 height 15
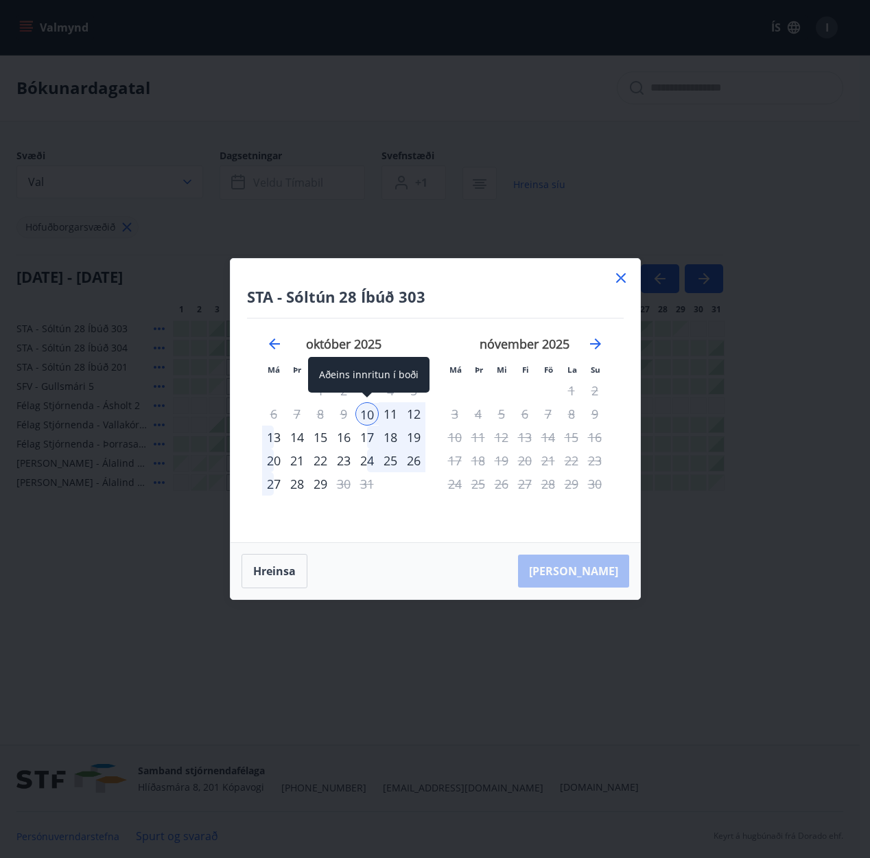
click at [370, 414] on div "10" at bounding box center [366, 413] width 23 height 23
click at [414, 414] on div "12" at bounding box center [413, 413] width 23 height 23
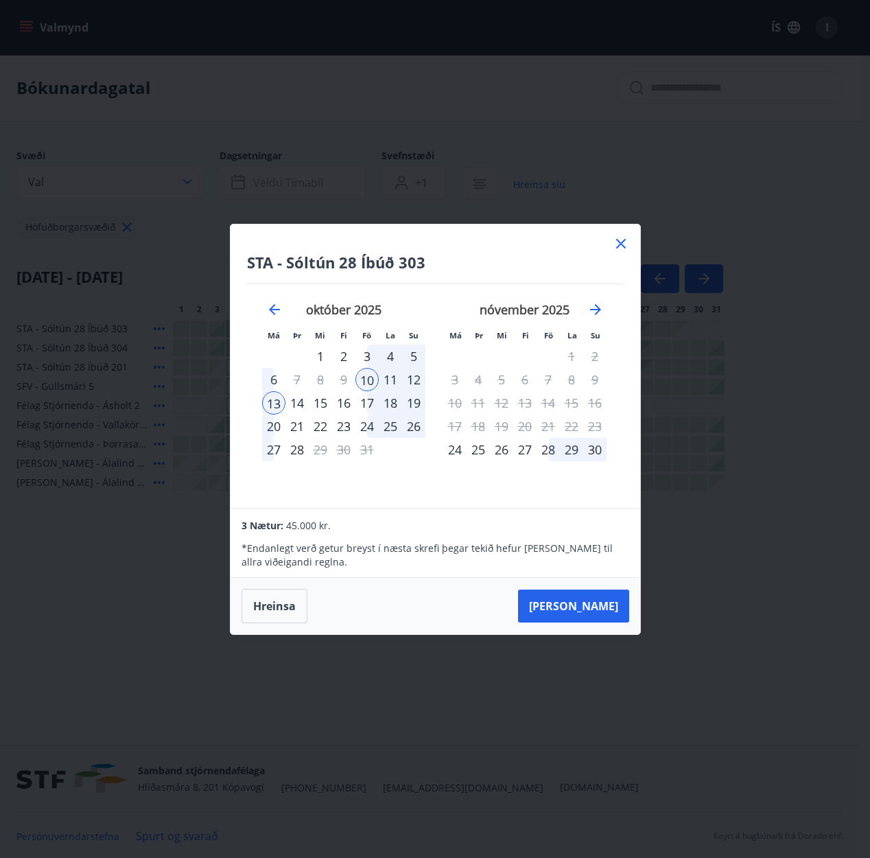
click at [413, 380] on div "12" at bounding box center [413, 379] width 23 height 23
drag, startPoint x: 276, startPoint y: 401, endPoint x: 387, endPoint y: 384, distance: 112.5
click at [387, 384] on tbody "1 2 3 4 5 6 7 8 9 10 11 12 13 14 15 16 17 18 19 20 21 22 23 24 25 26 27 28 29 3…" at bounding box center [343, 403] width 163 height 117
click at [373, 378] on div "10" at bounding box center [366, 379] width 23 height 23
click at [390, 377] on div "11" at bounding box center [390, 379] width 23 height 23
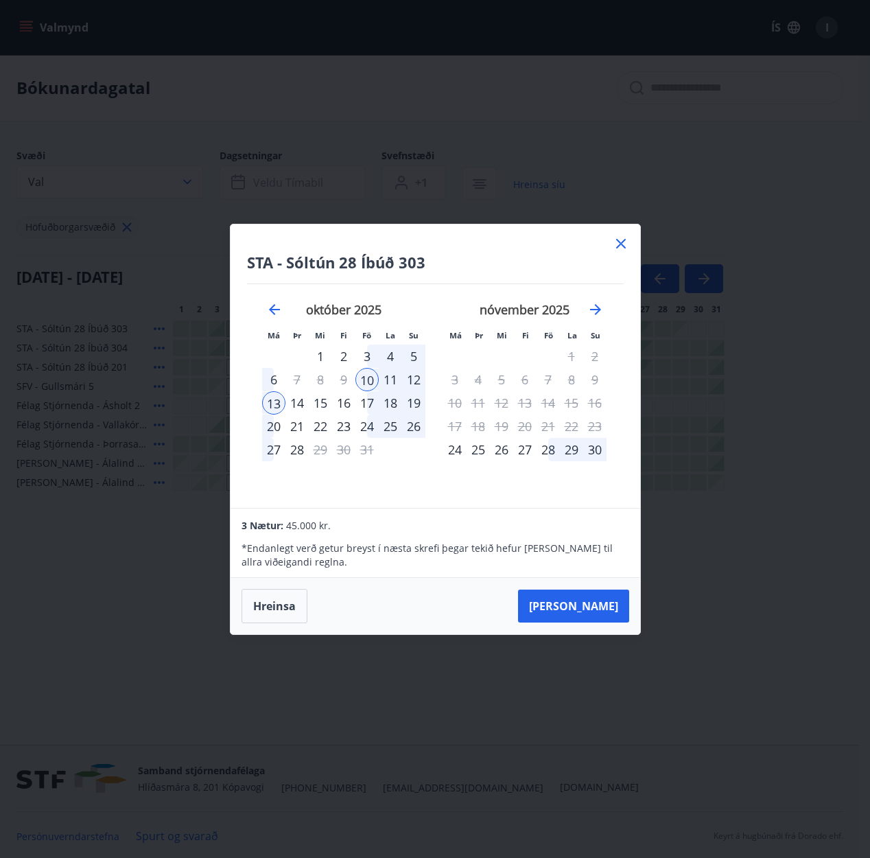
click at [412, 380] on div "12" at bounding box center [413, 379] width 23 height 23
click at [279, 312] on icon "Move backward to switch to the previous month." at bounding box center [274, 309] width 16 height 16
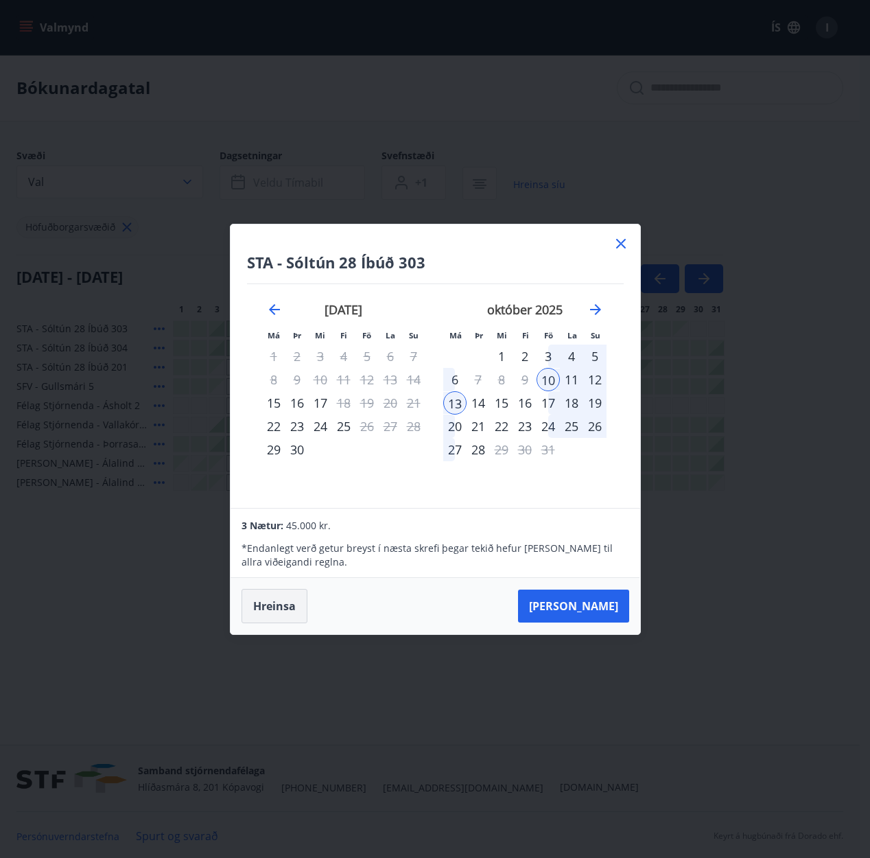
click at [294, 604] on button "Hreinsa" at bounding box center [275, 606] width 66 height 34
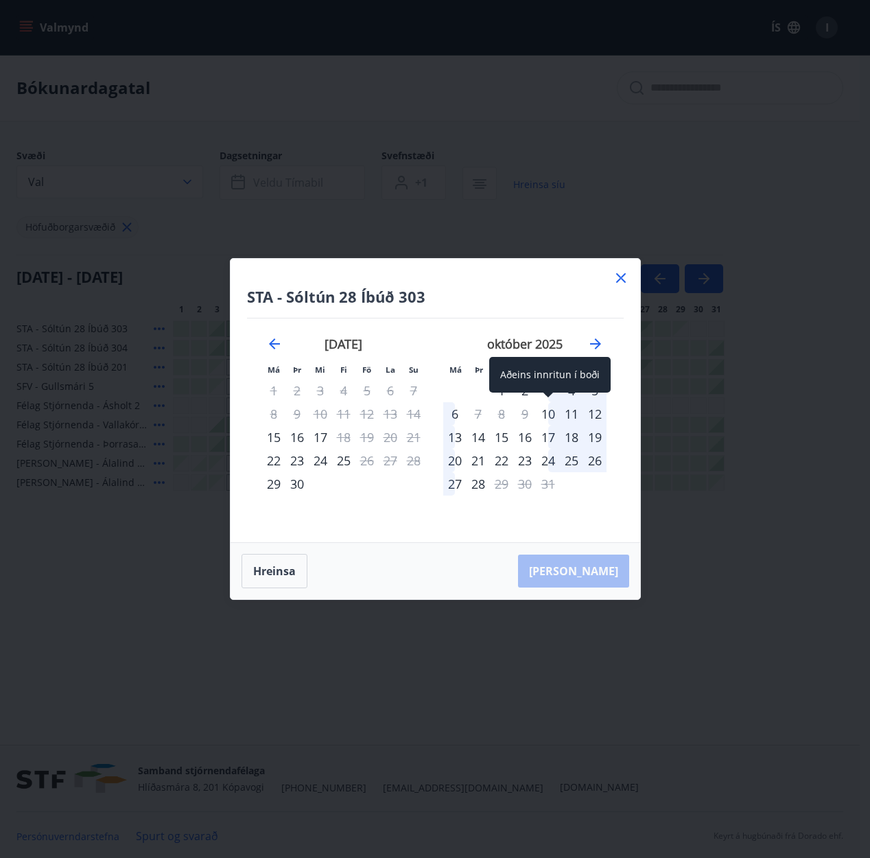
click at [547, 414] on div "10" at bounding box center [548, 413] width 23 height 23
click at [594, 412] on div "12" at bounding box center [594, 413] width 23 height 23
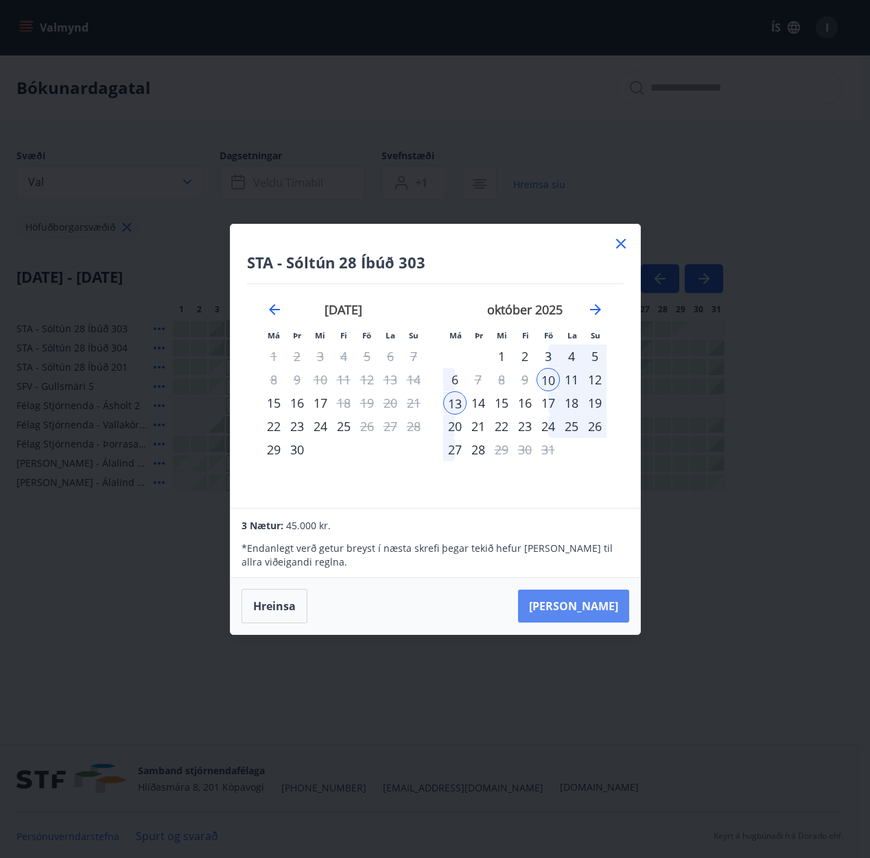
click at [596, 603] on button "[PERSON_NAME]" at bounding box center [573, 605] width 111 height 33
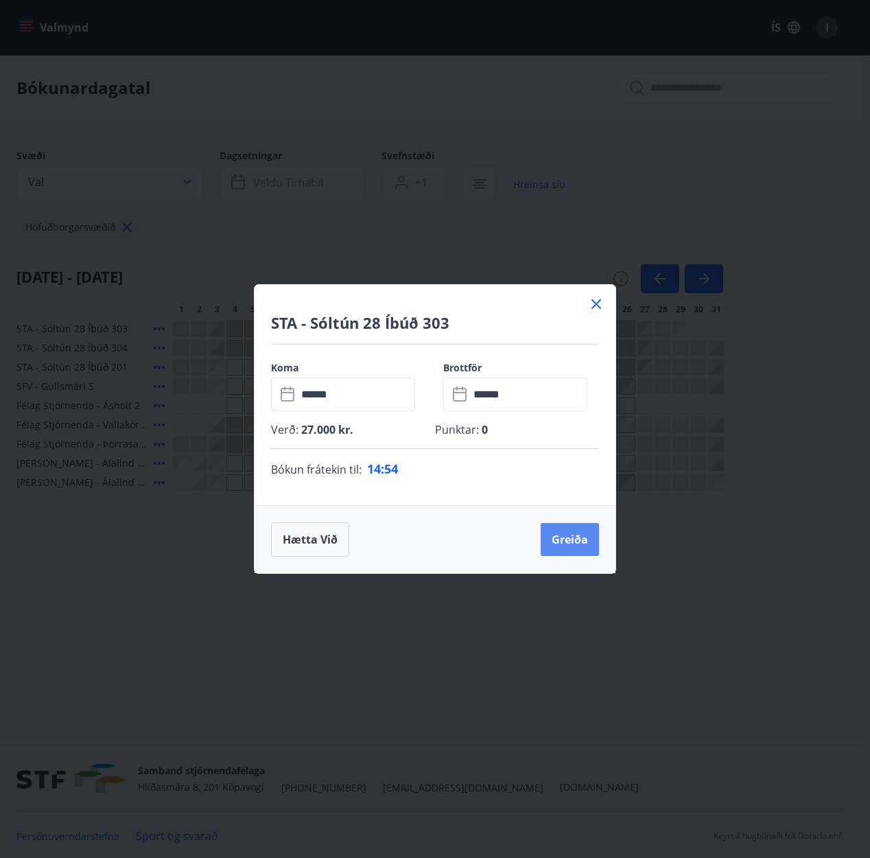
click at [571, 539] on button "Greiða" at bounding box center [570, 539] width 58 height 33
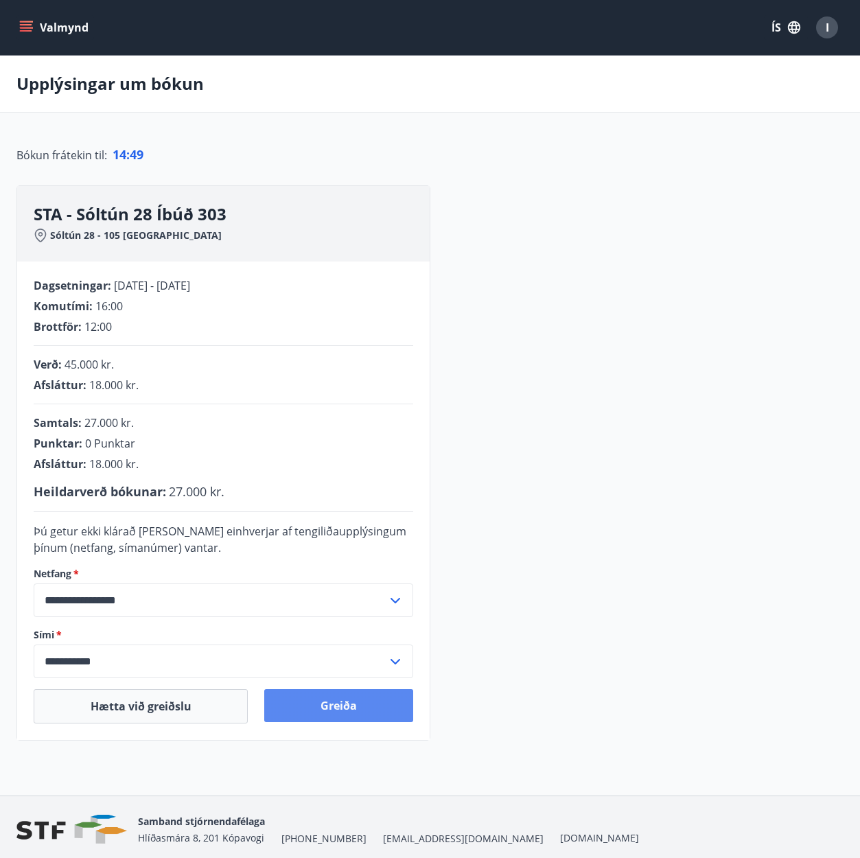
click at [355, 712] on button "Greiða" at bounding box center [338, 705] width 148 height 33
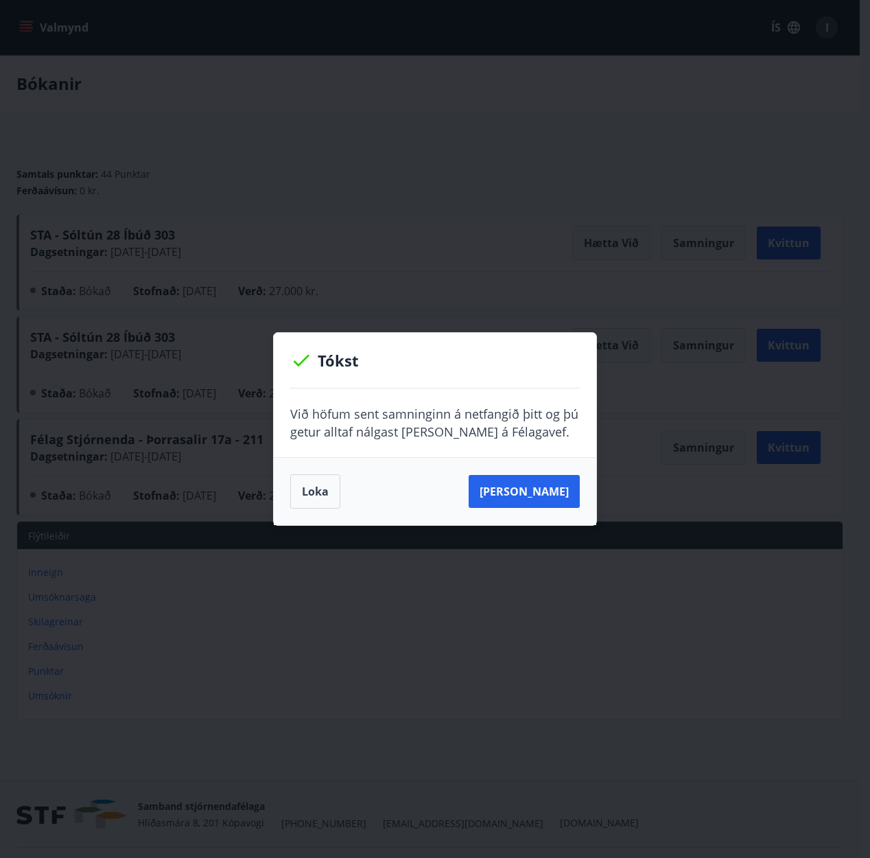
click at [313, 496] on button "Loka" at bounding box center [315, 491] width 50 height 34
